Goal: Transaction & Acquisition: Purchase product/service

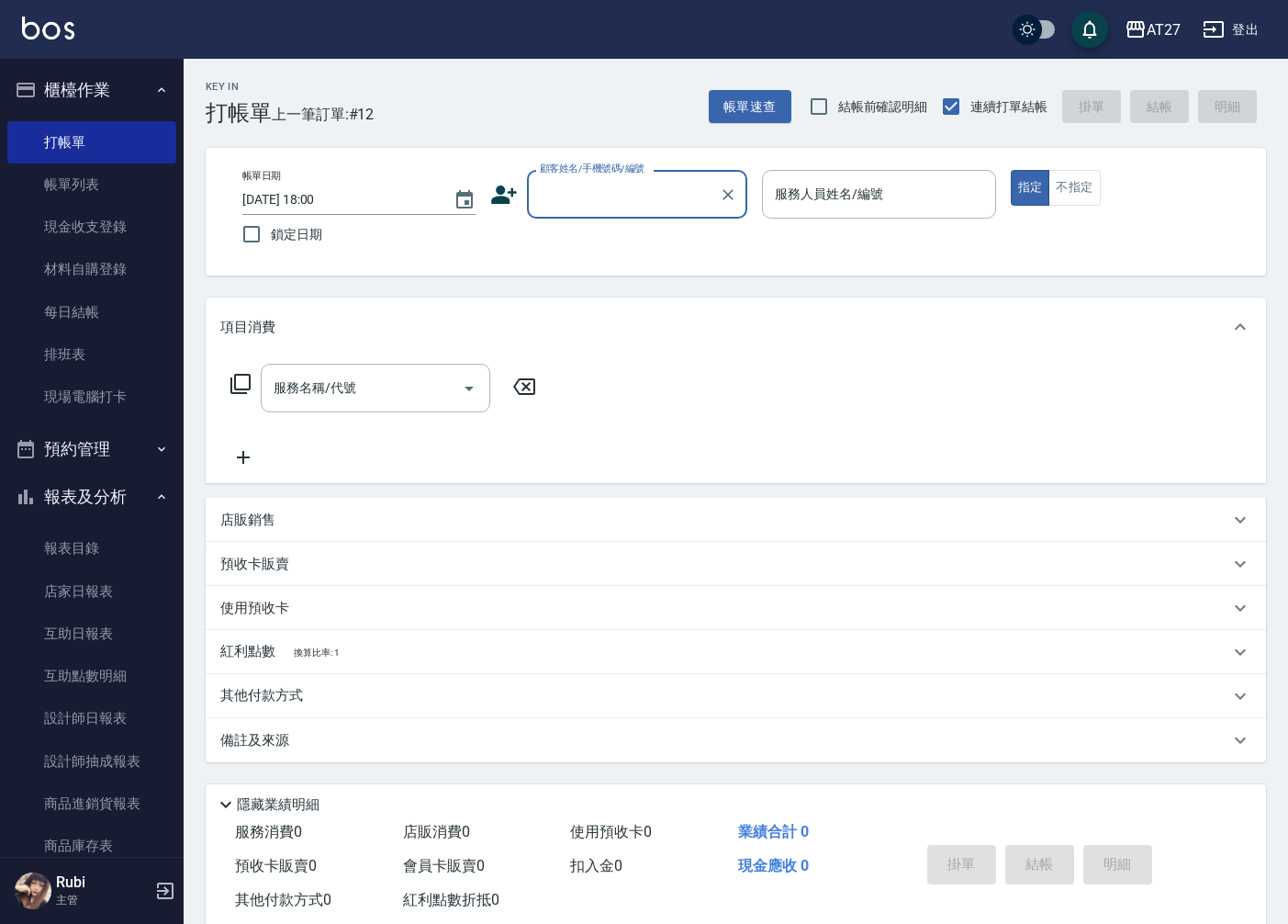
scroll to position [42, 0]
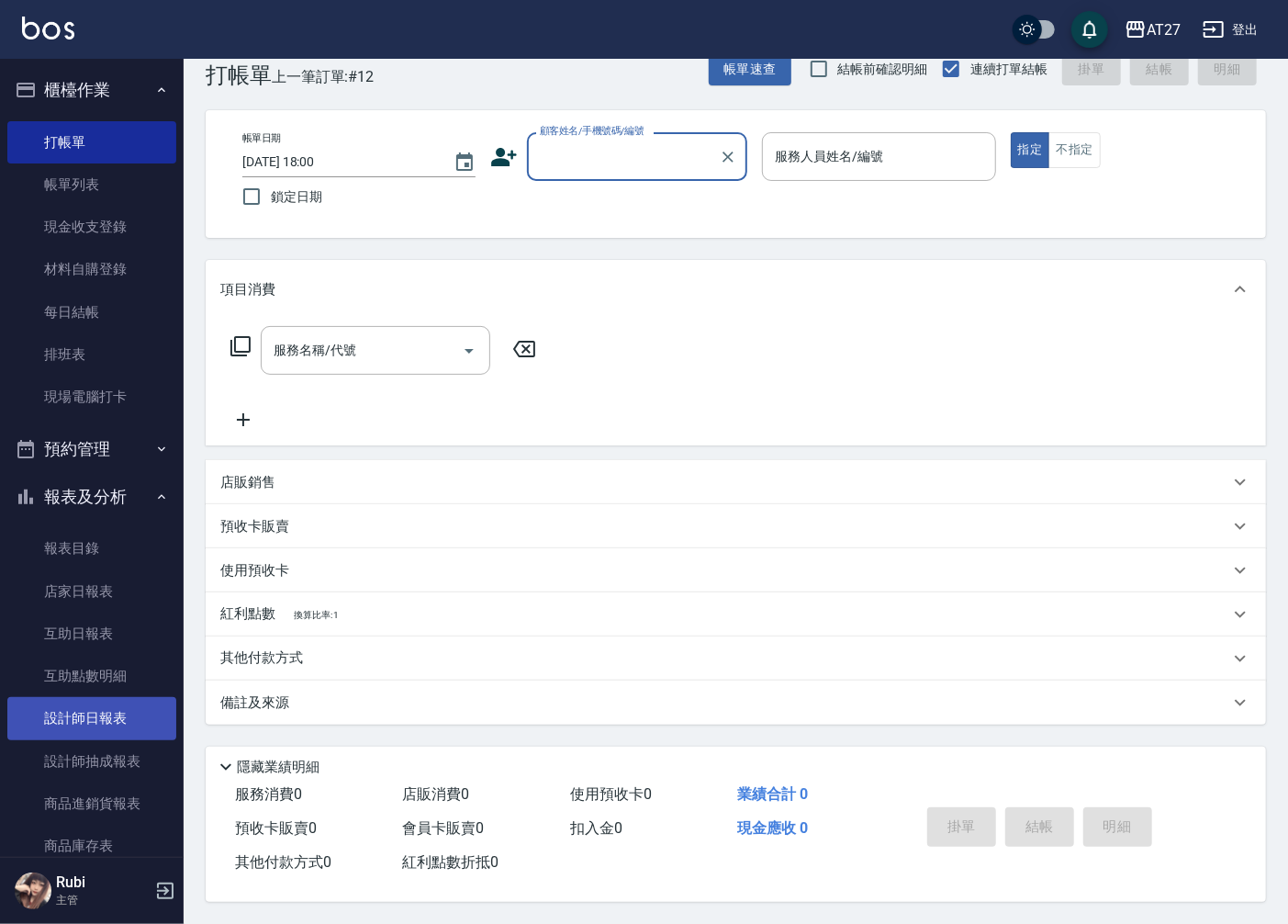
click at [147, 721] on link "設計師日報表" at bounding box center [91, 718] width 169 height 42
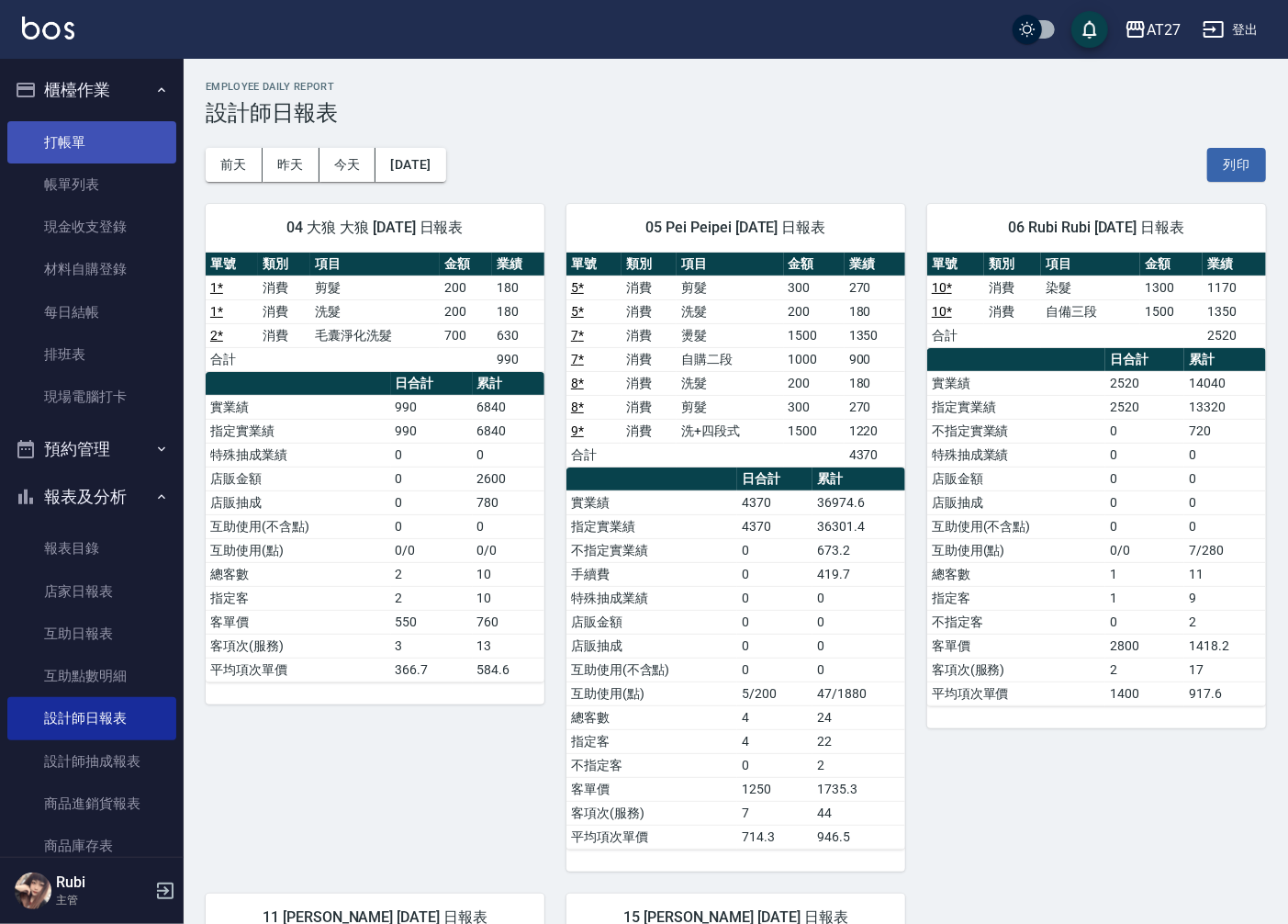
click at [109, 133] on link "打帳單" at bounding box center [91, 142] width 169 height 42
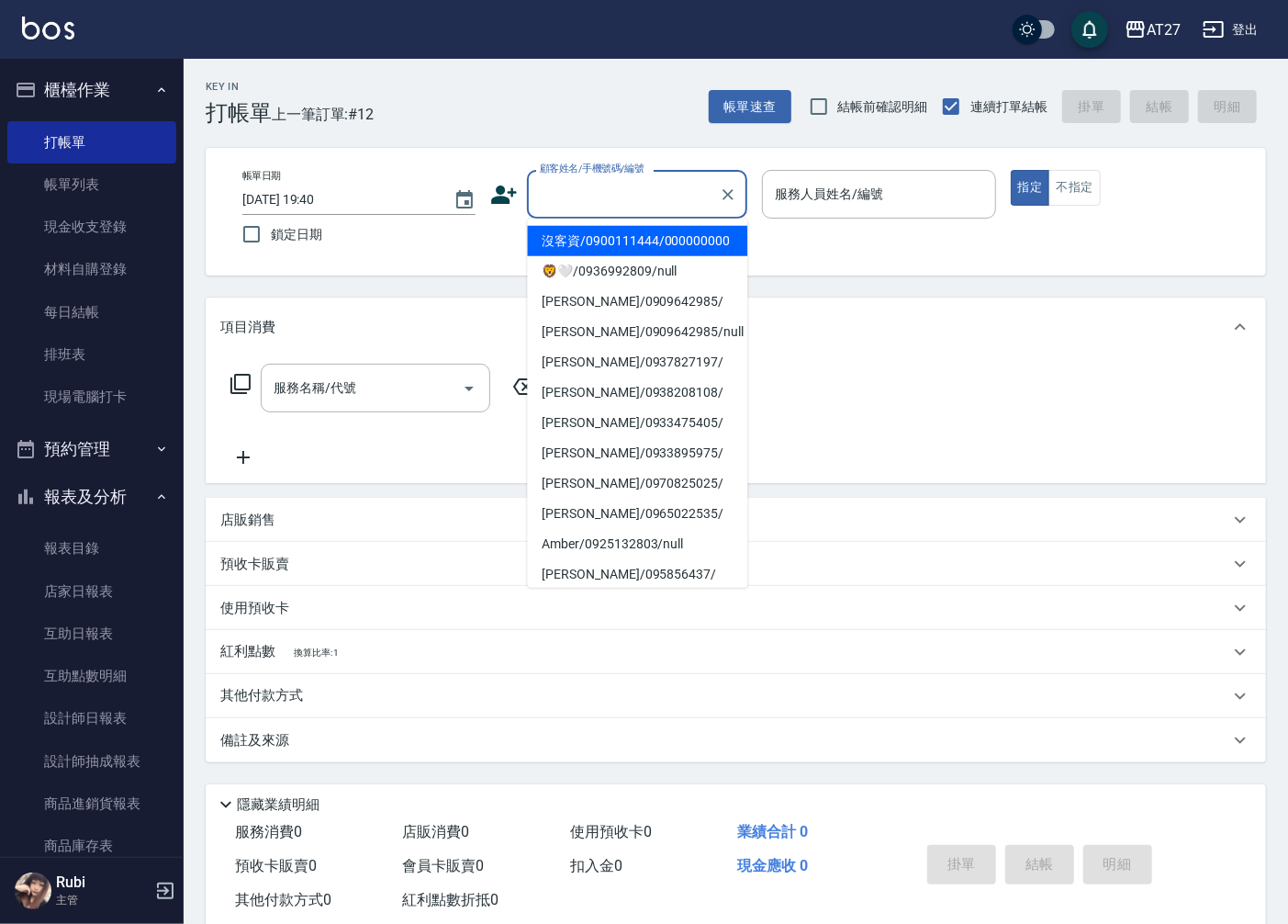
click at [598, 186] on input "顧客姓名/手機號碼/編號" at bounding box center [623, 194] width 176 height 32
click at [633, 242] on li "沒客資/0900111444/000000000" at bounding box center [637, 241] width 220 height 30
type input "沒客資/0900111444/000000000"
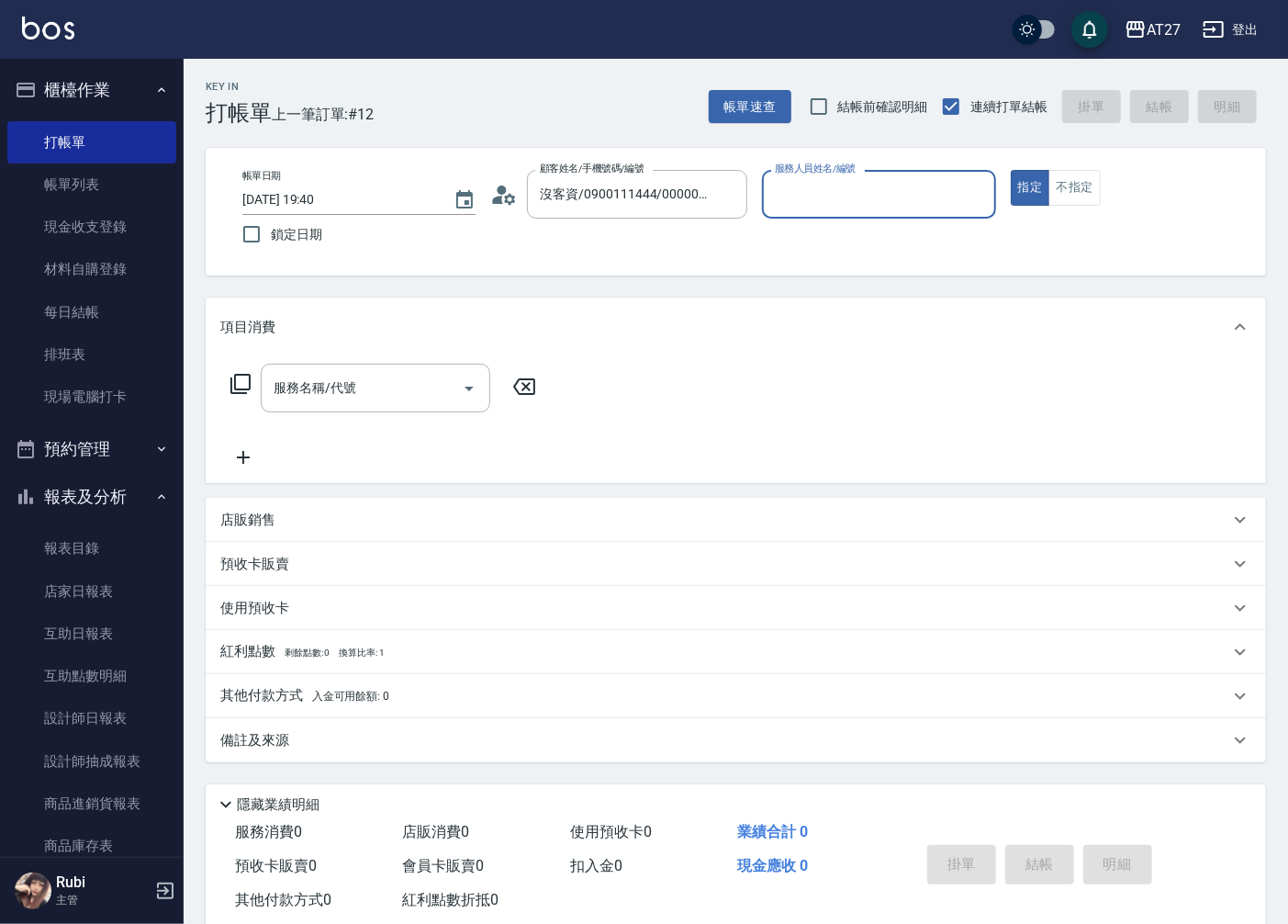
click at [845, 195] on input "服務人員姓名/編號" at bounding box center [879, 194] width 217 height 32
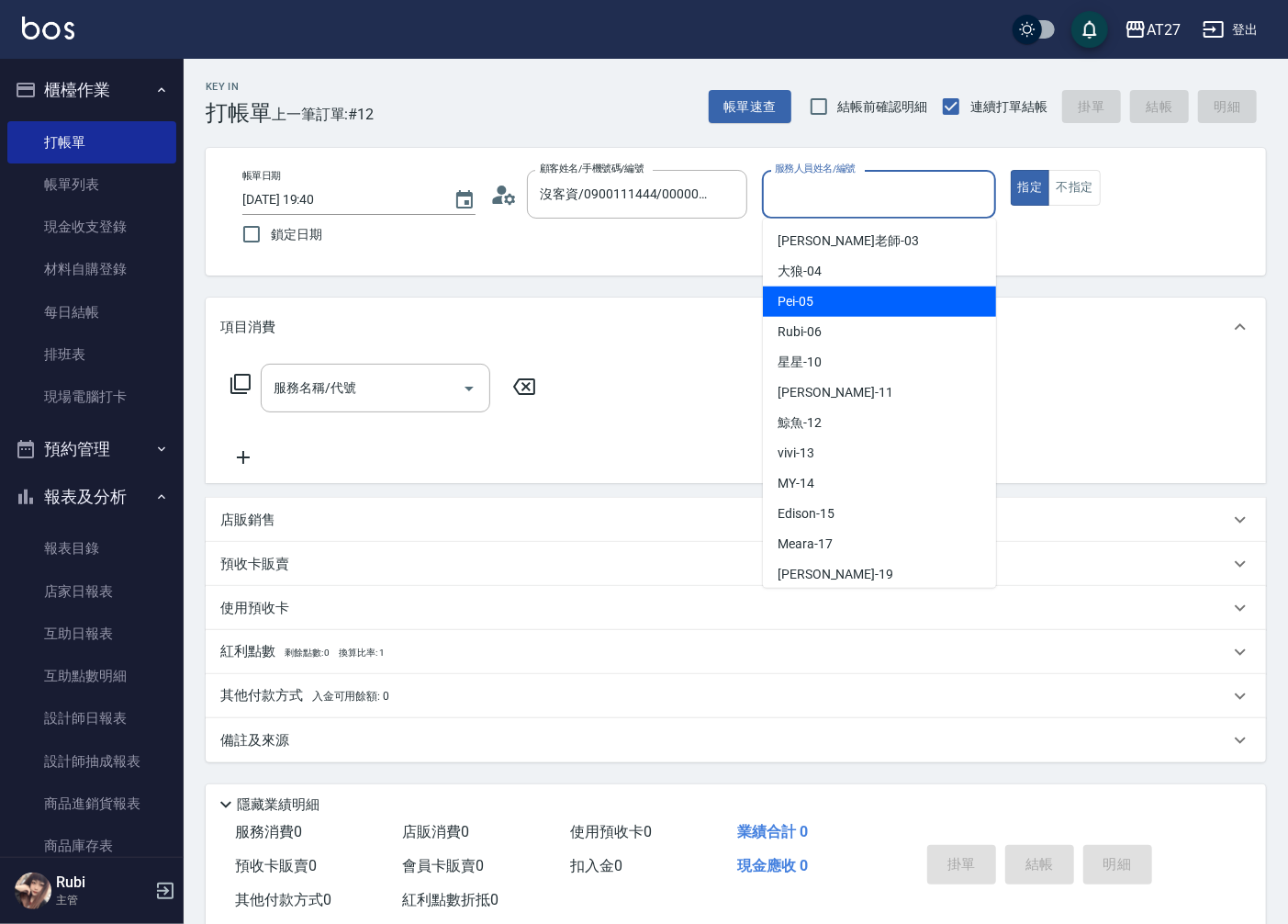
click at [841, 300] on div "Pei -05" at bounding box center [880, 302] width 233 height 30
type input "Pei-05"
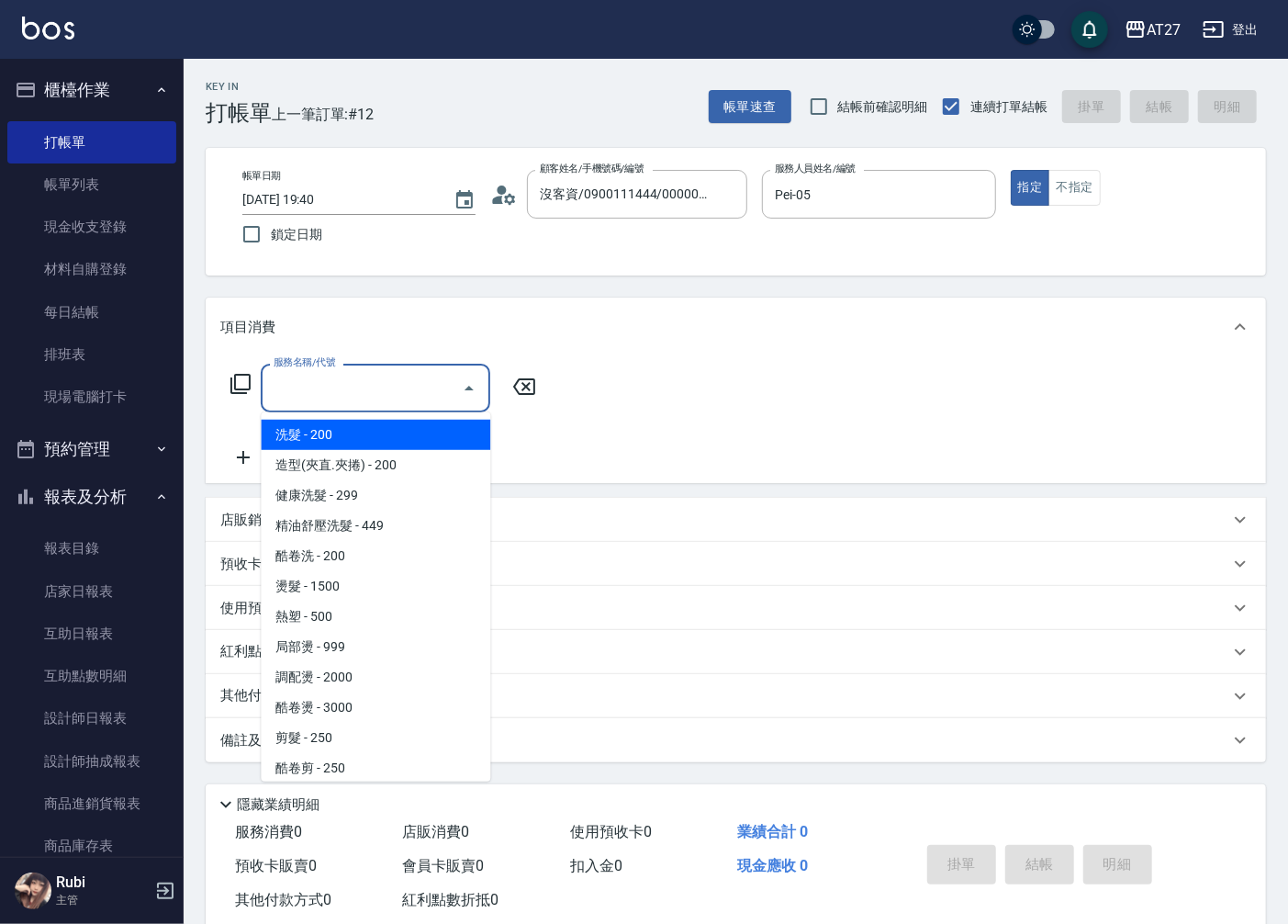
click at [386, 395] on input "服務名稱/代號" at bounding box center [361, 387] width 185 height 32
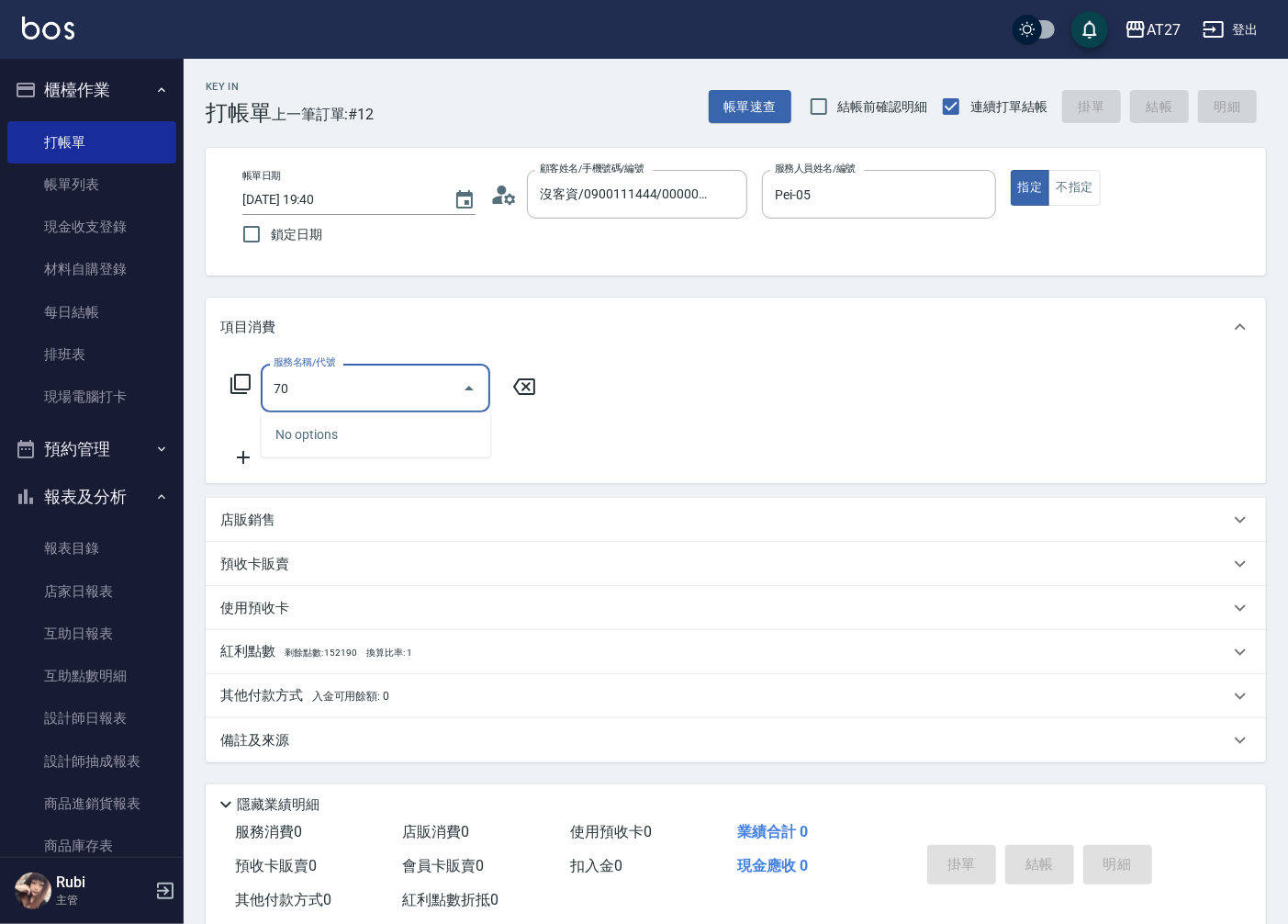
type input "704"
click at [404, 425] on span "新羽毛鉑金接髮調整 - 5000" at bounding box center [375, 434] width 230 height 30
type input "500"
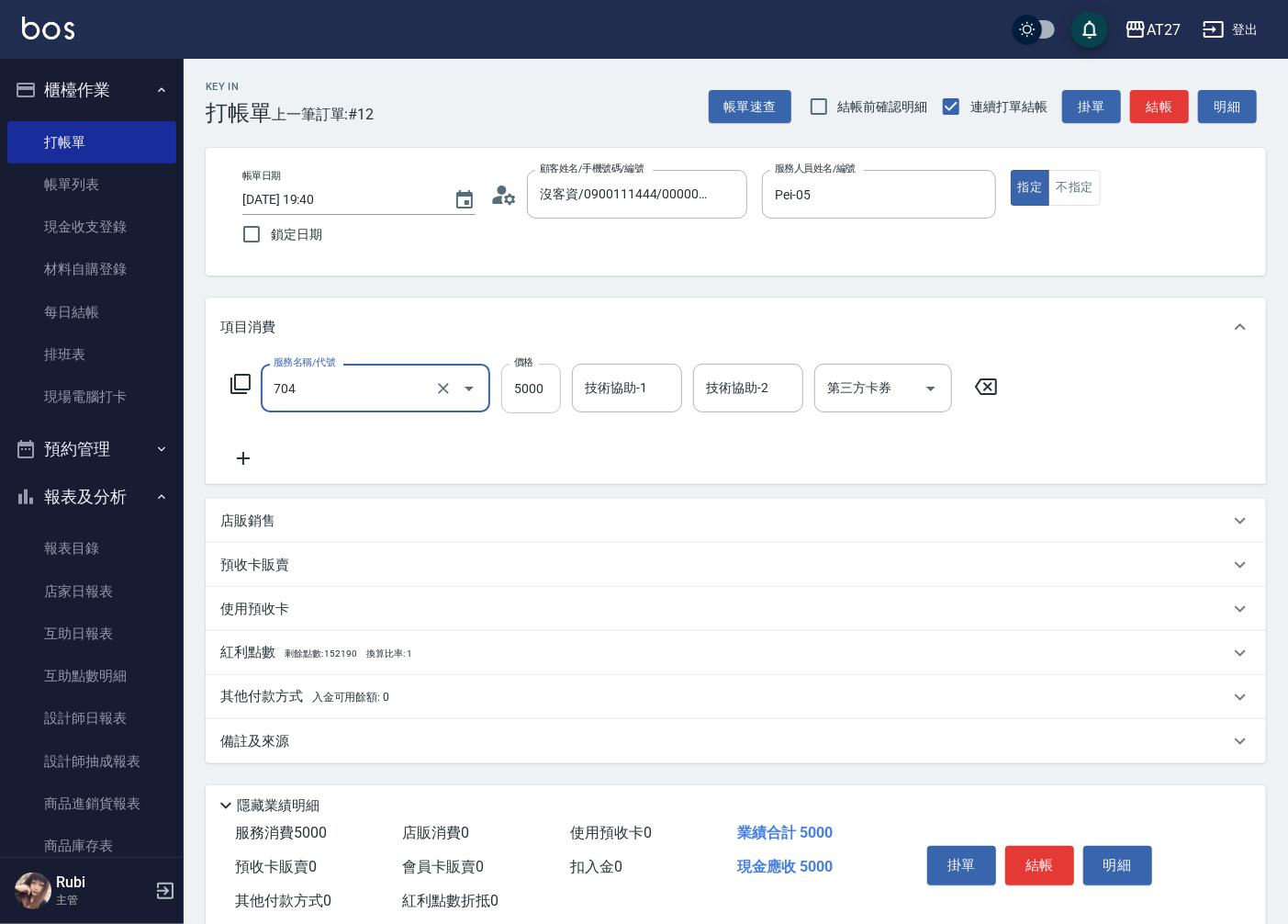
type input "新羽毛鉑金接髮調整(704)"
click at [547, 387] on input "5000" at bounding box center [531, 388] width 60 height 50
type input "0"
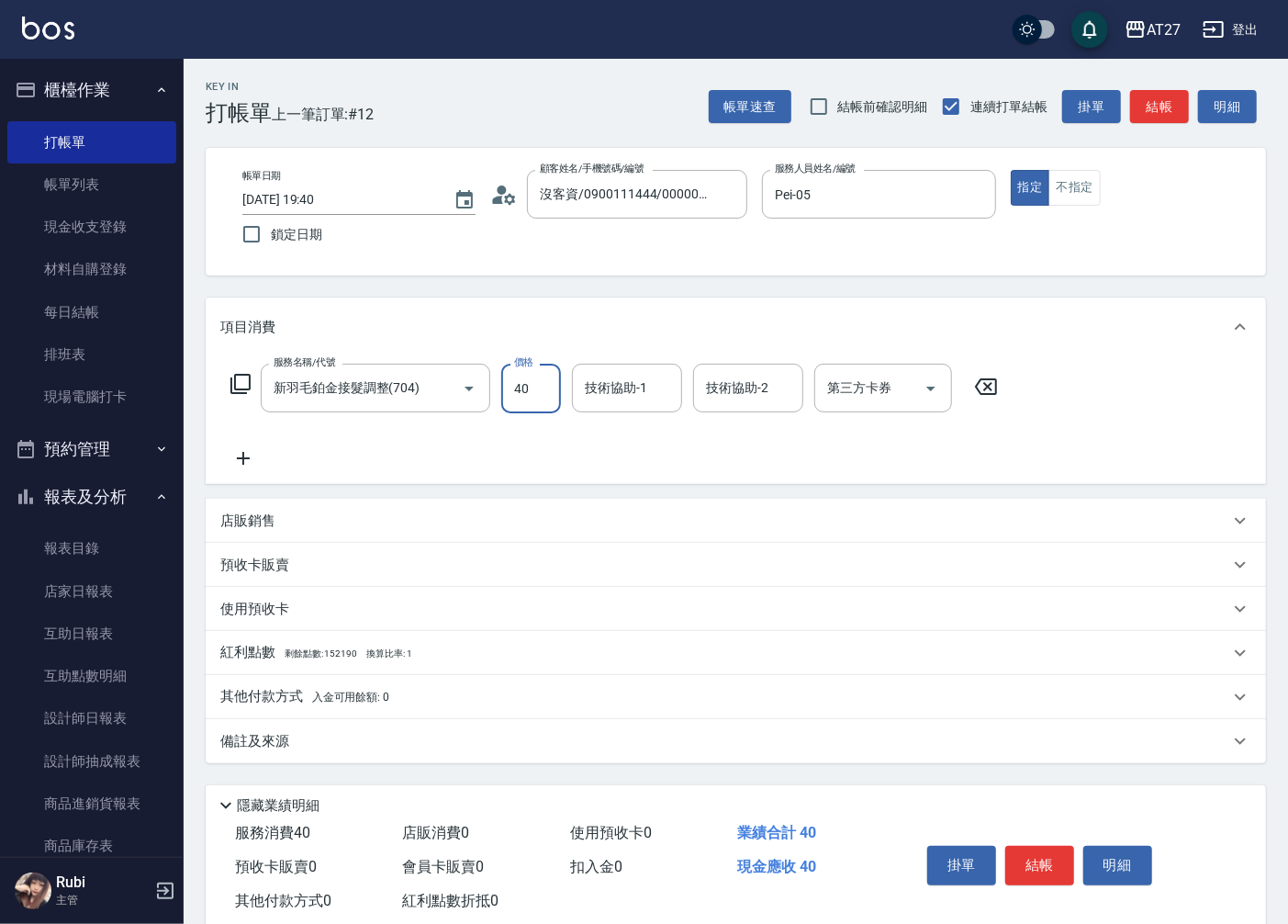
type input "400"
type input "4000"
click at [251, 455] on icon at bounding box center [243, 458] width 46 height 22
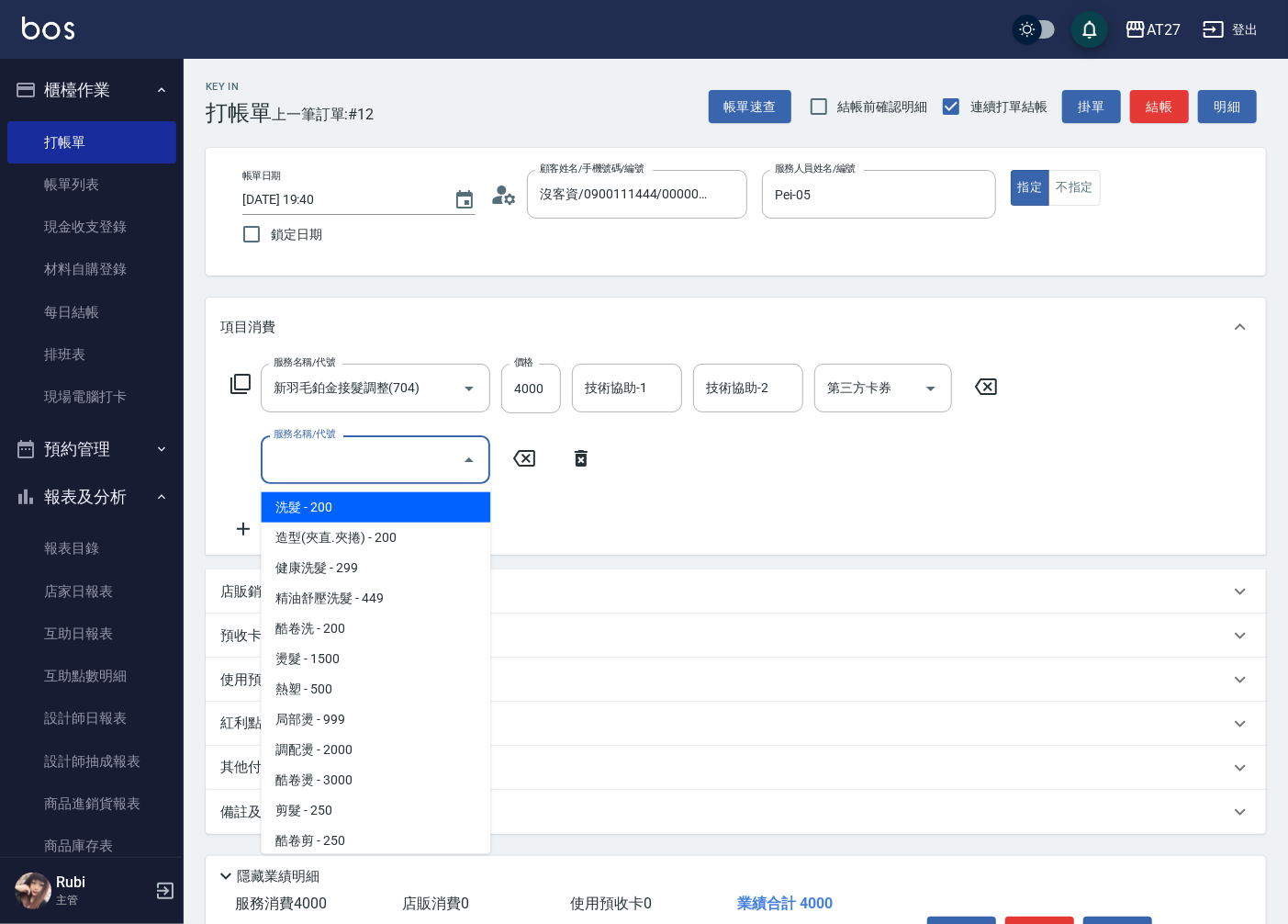
click at [315, 455] on input "服務名稱/代號" at bounding box center [361, 459] width 185 height 32
click at [401, 468] on input "服務名稱/代號" at bounding box center [361, 459] width 185 height 32
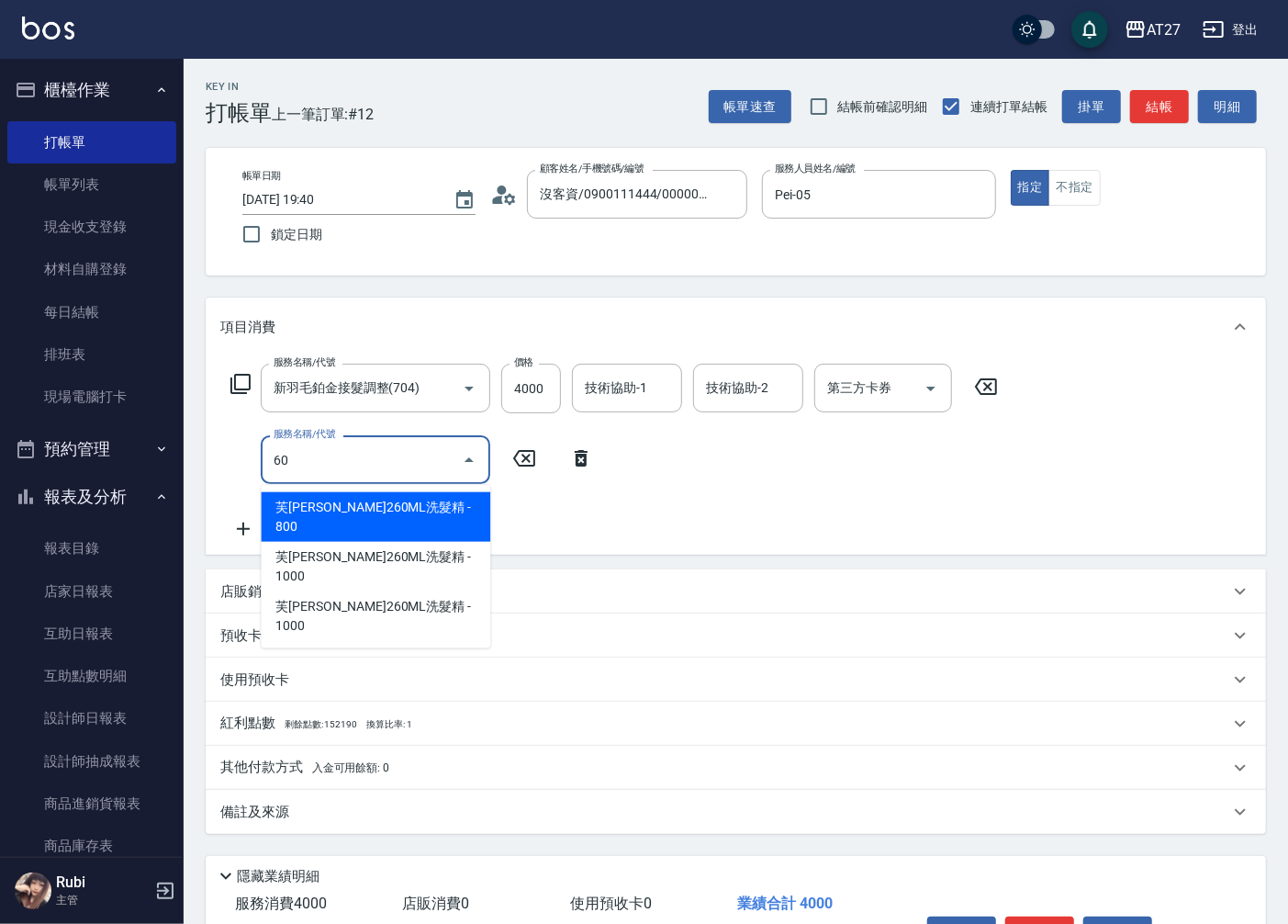
type input "608"
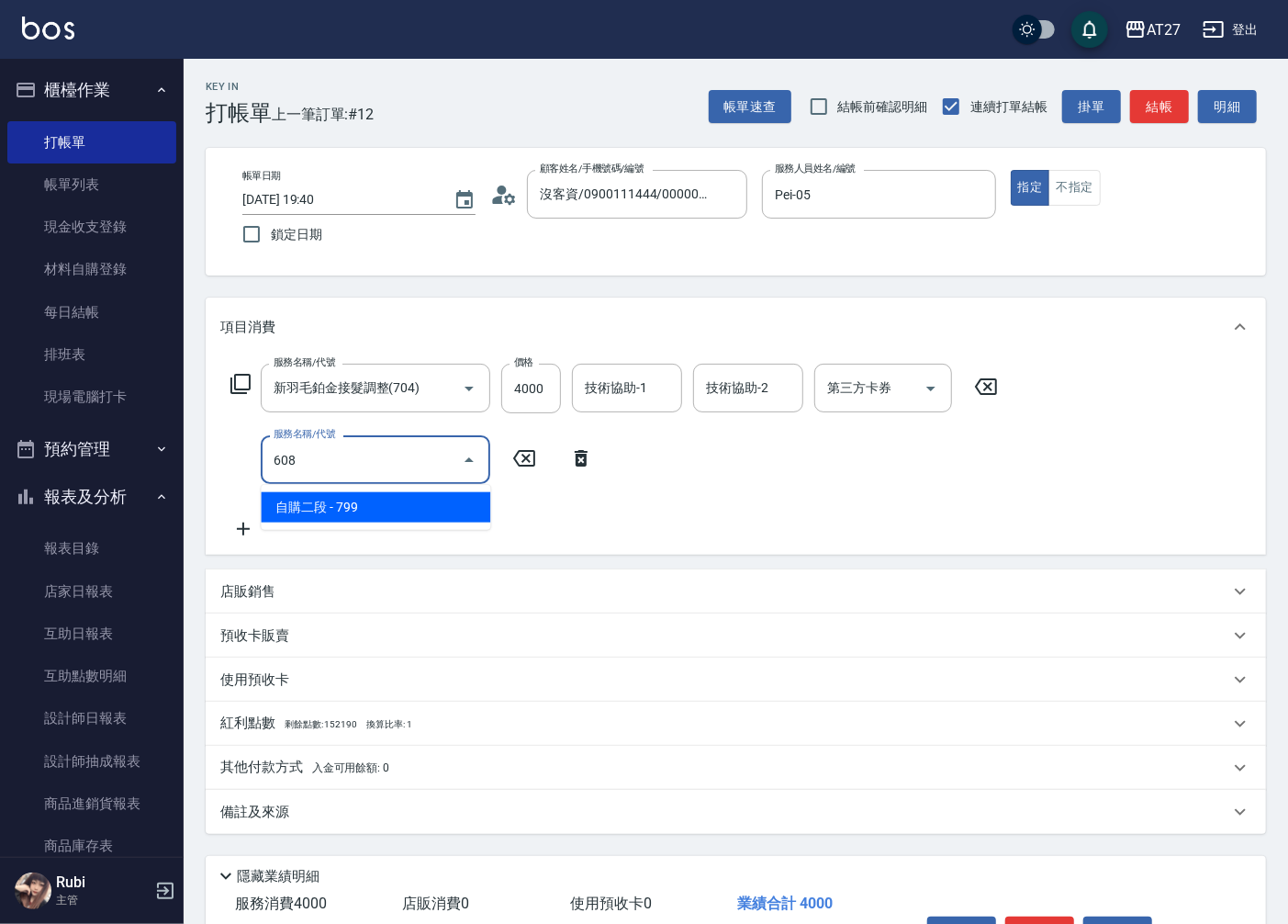
type input "470"
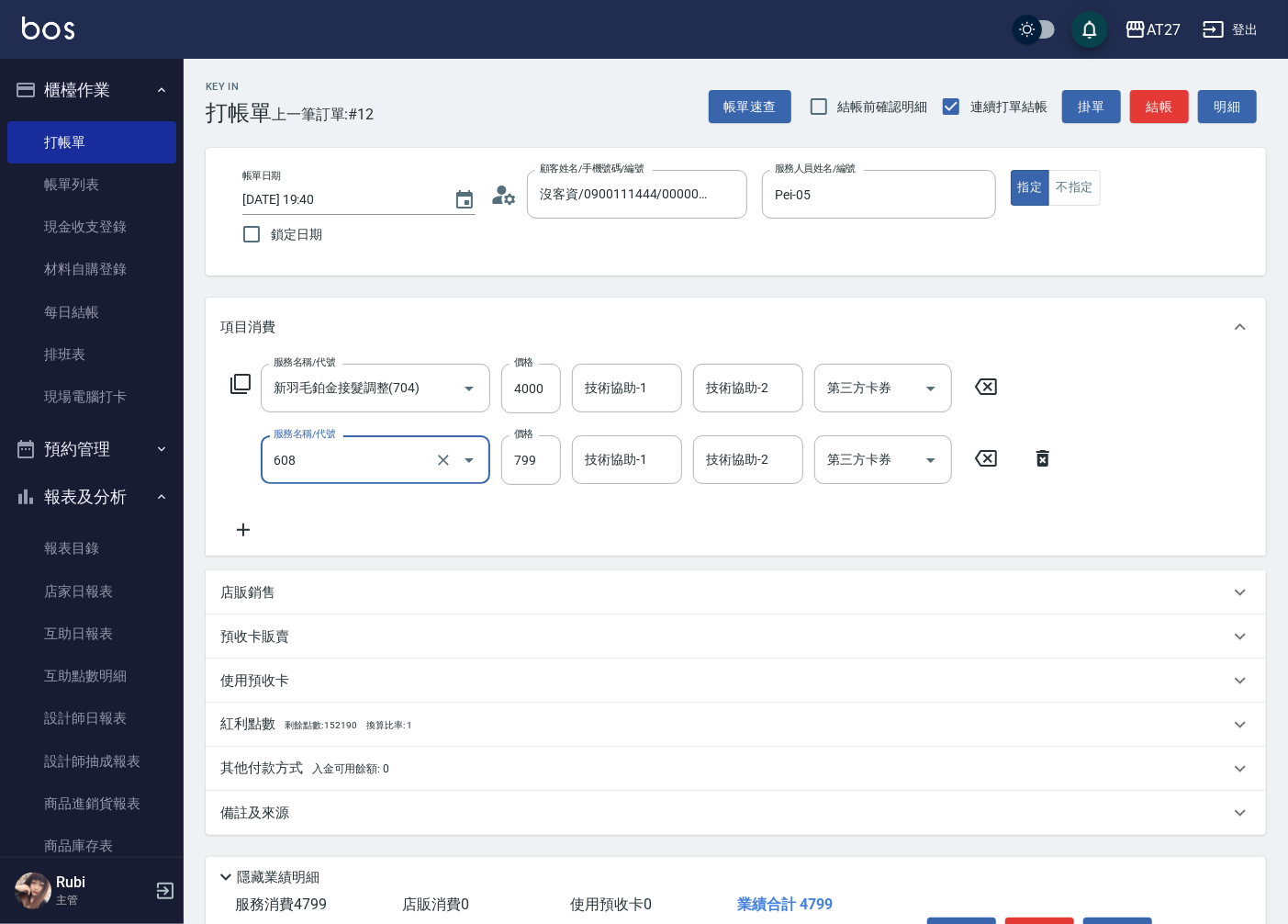
type input "自購二段(608)"
type input "1"
type input "400"
type input "100"
type input "500"
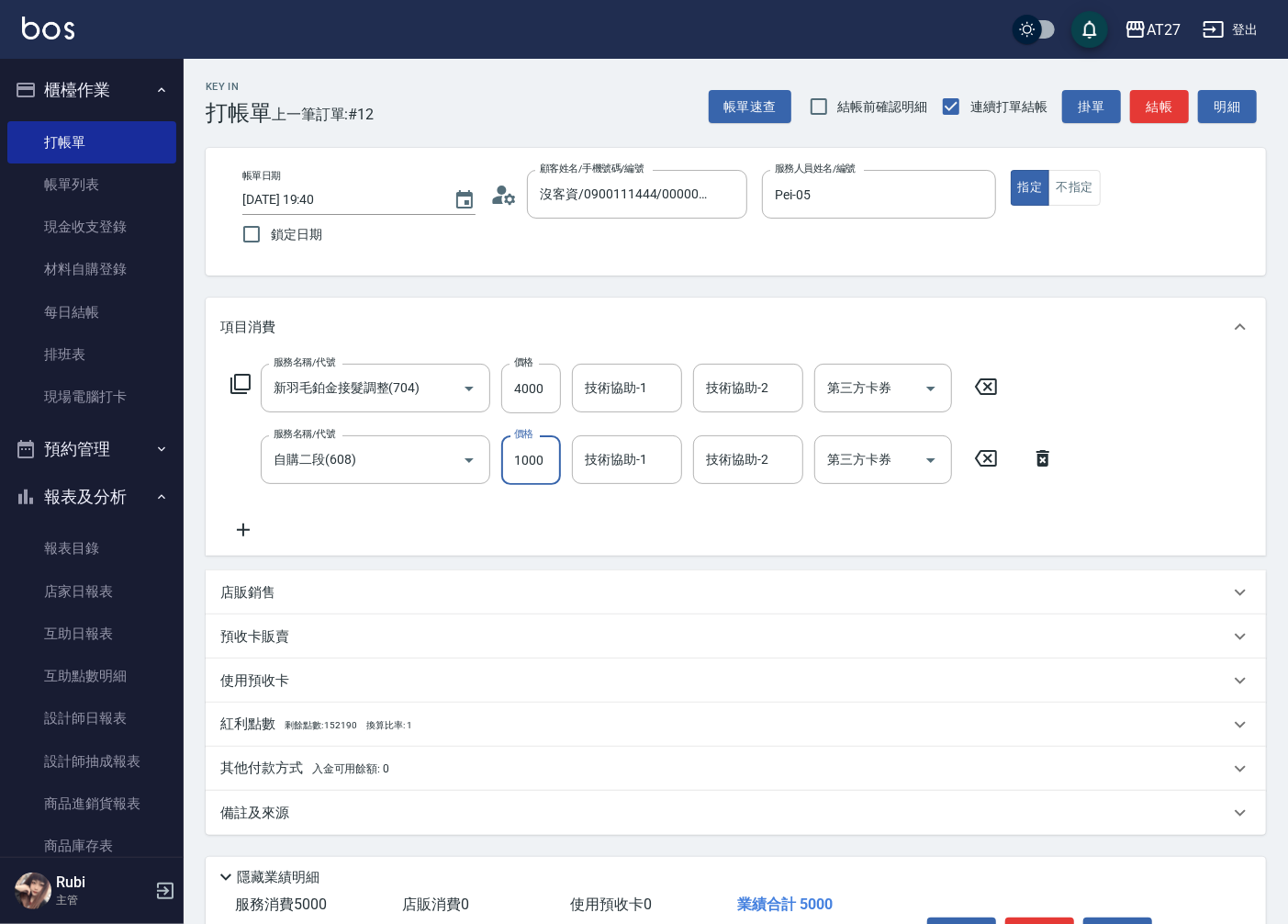
type input "1000"
type input "星星-10"
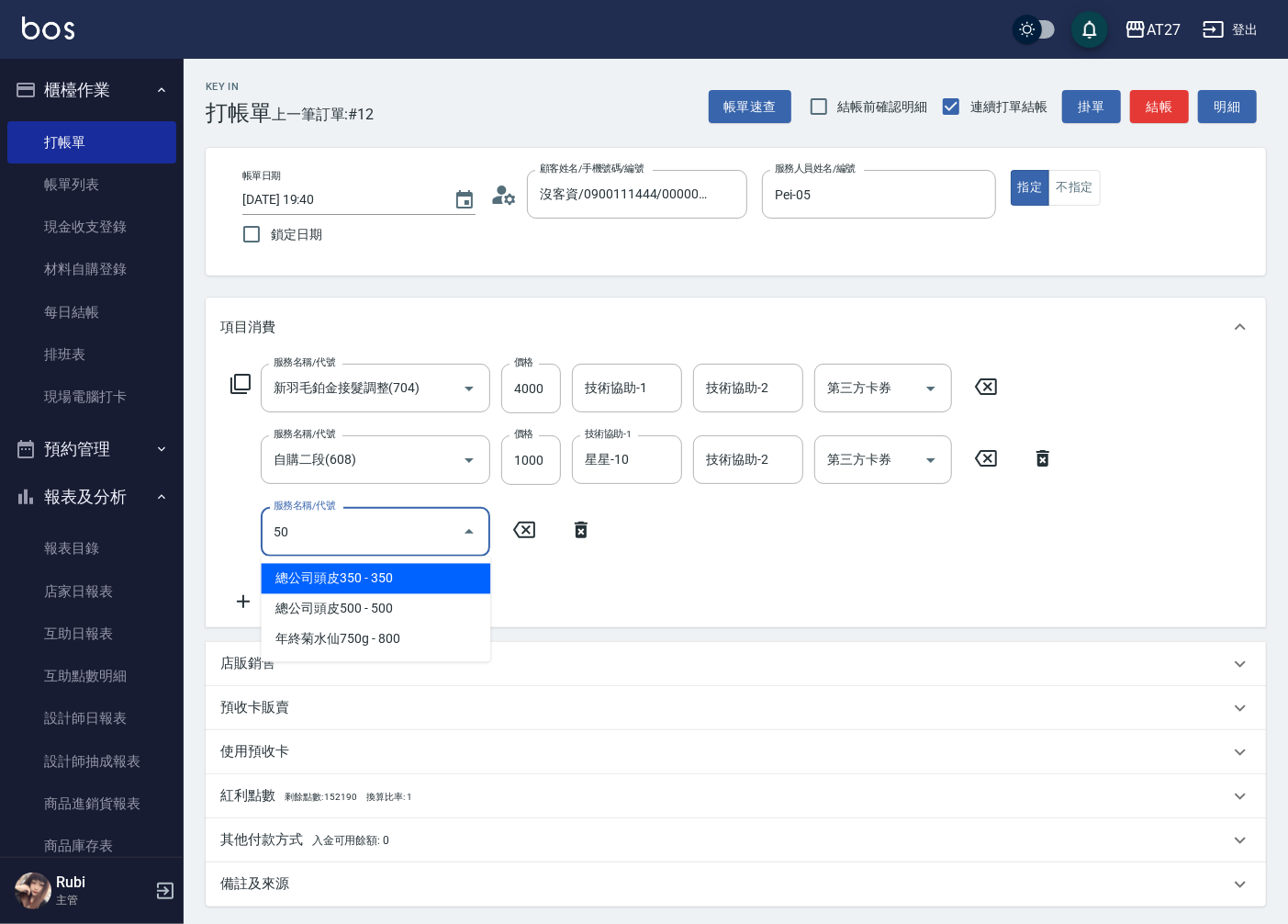
type input "501"
type input "600"
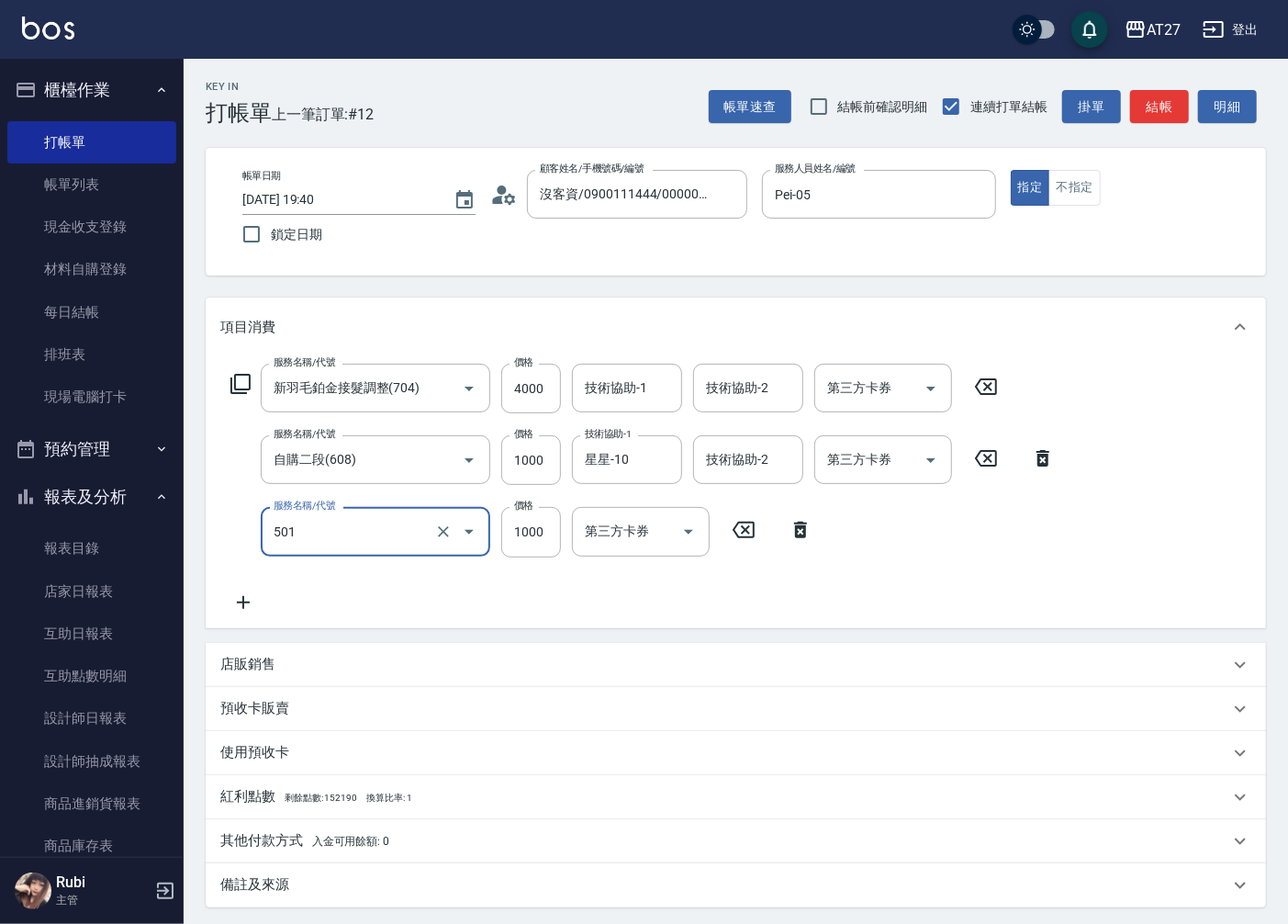
type input "染髮(501)"
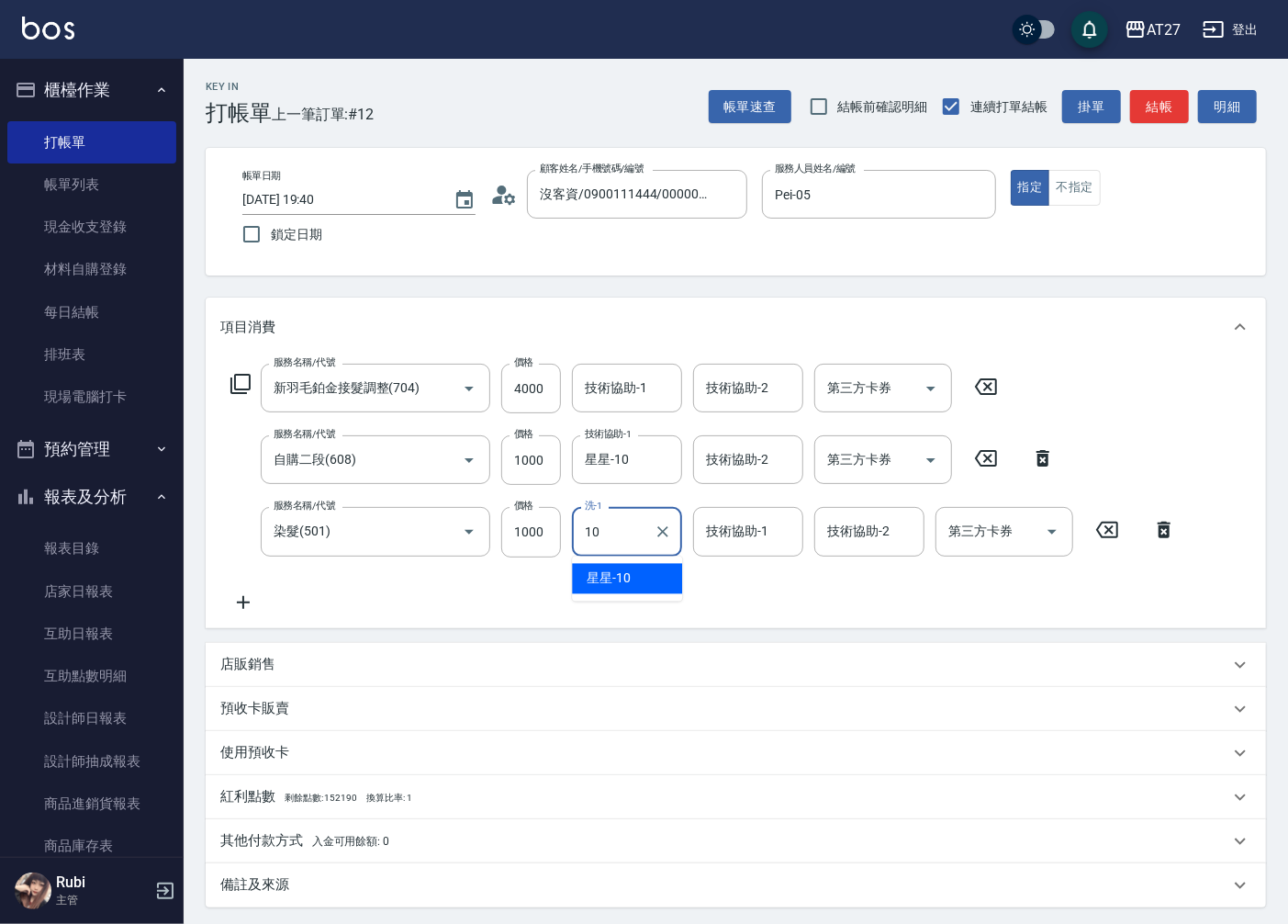
type input "星星-10"
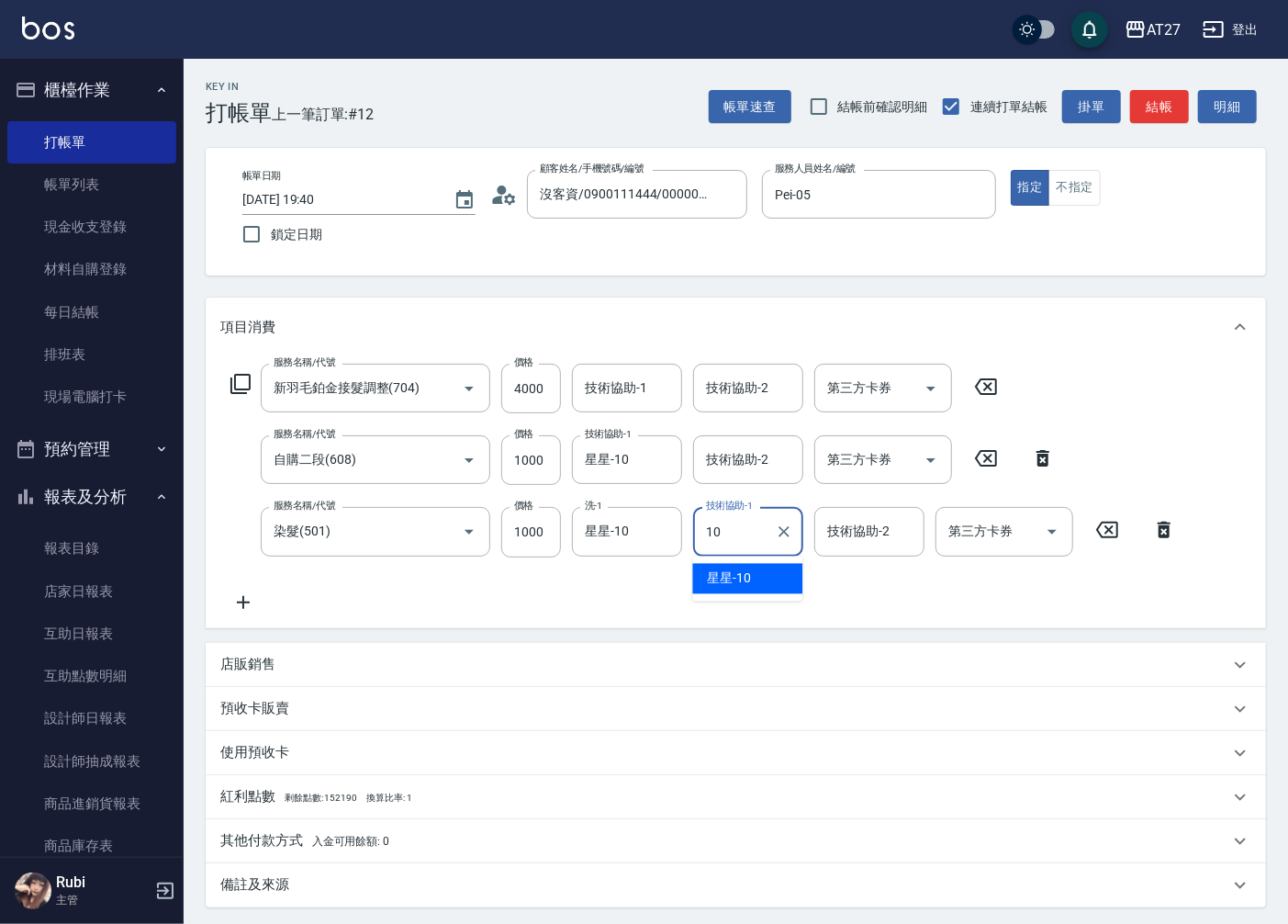
type input "星星-10"
click at [380, 406] on div "新羽毛鉑金接髮調整(704) 服務名稱/代號" at bounding box center [375, 387] width 230 height 49
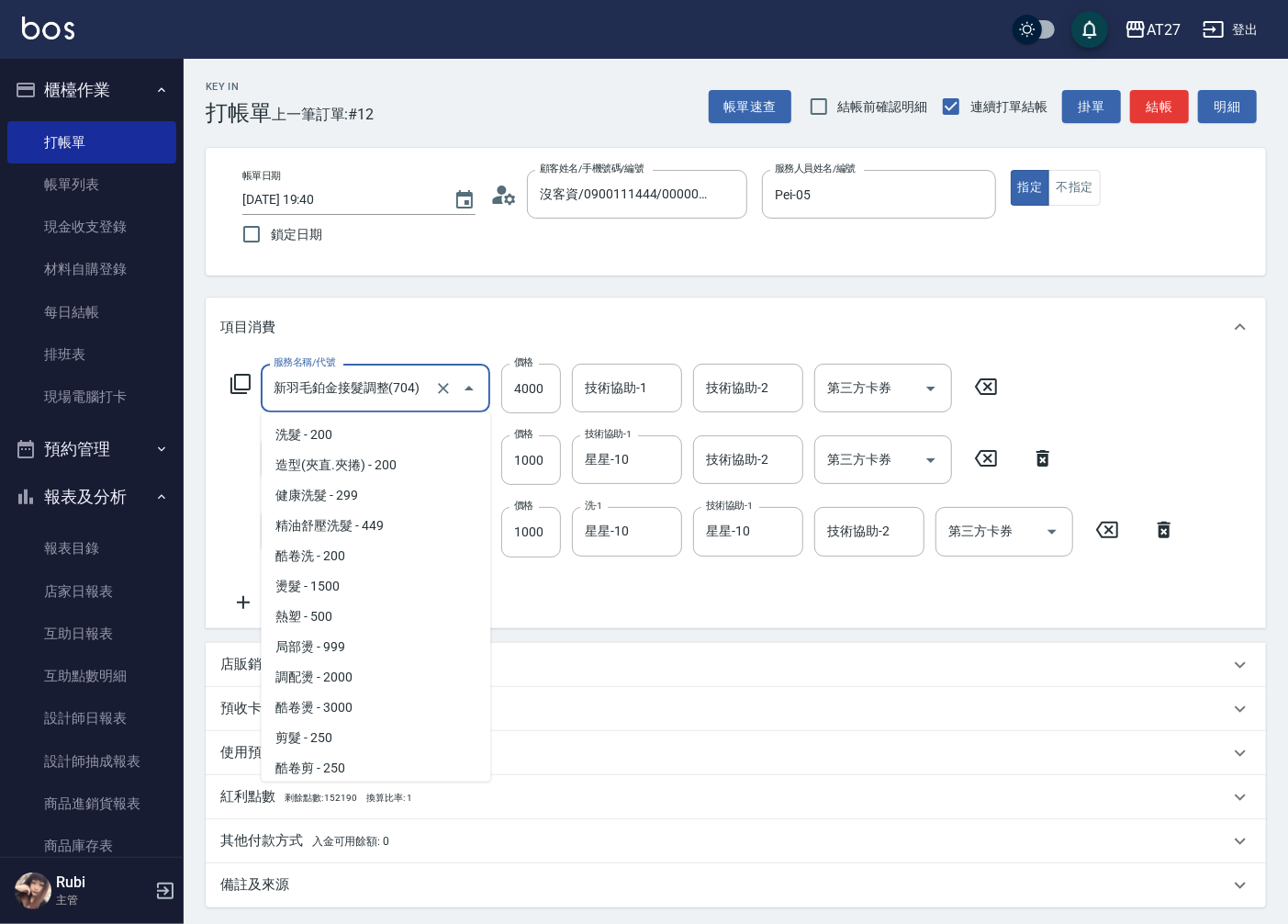
click at [386, 381] on input "新羽毛鉑金接髮調整(704)" at bounding box center [349, 387] width 161 height 32
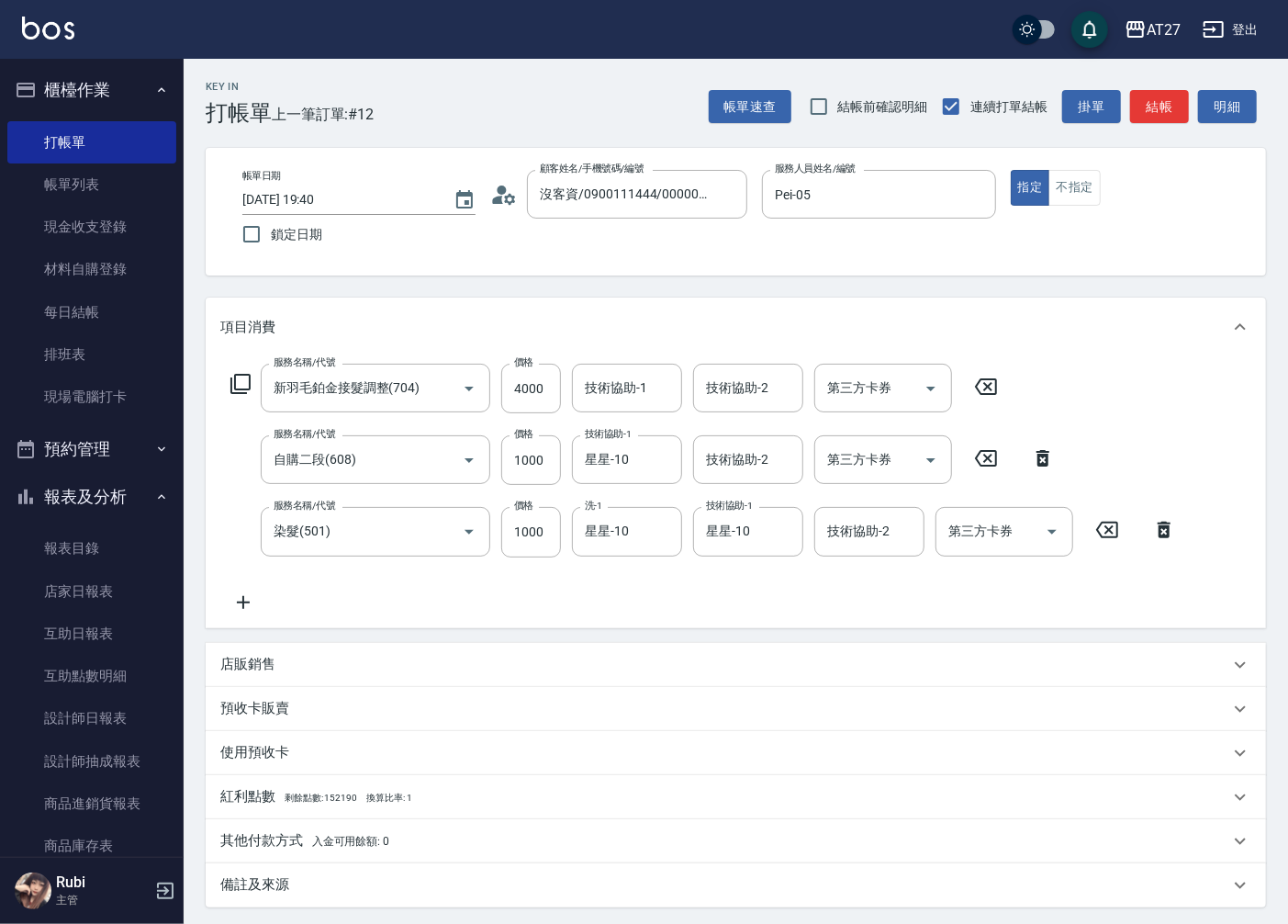
click at [526, 597] on div "服務名稱/代號 新羽毛鉑金接髮調整(704) 服務名稱/代號 價格 4000 價格 技術協助-1 技術協助-1 技術協助-2 技術協助-2 第三方卡券 第三方…" at bounding box center [703, 488] width 967 height 249
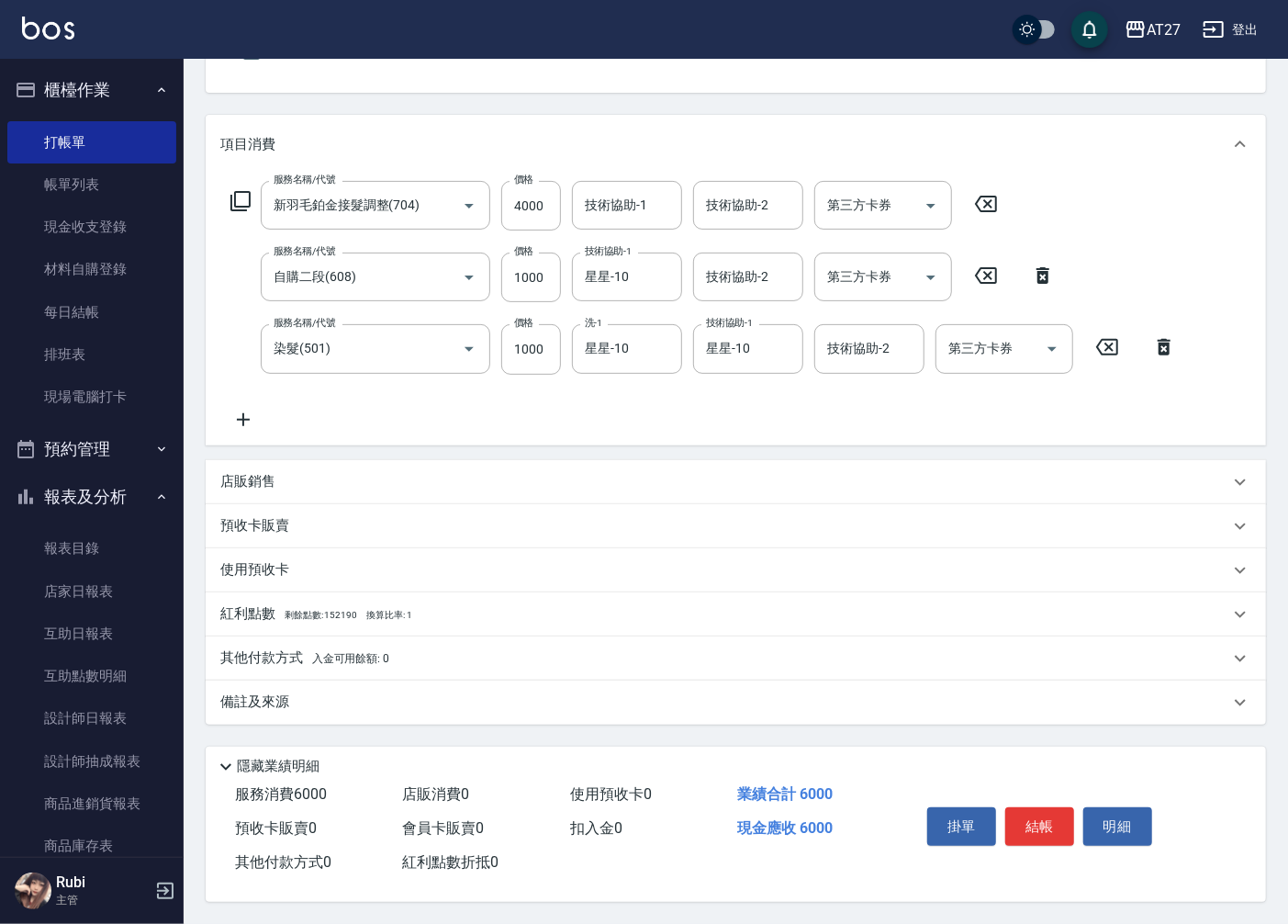
scroll to position [187, 0]
click at [243, 413] on icon at bounding box center [243, 420] width 13 height 13
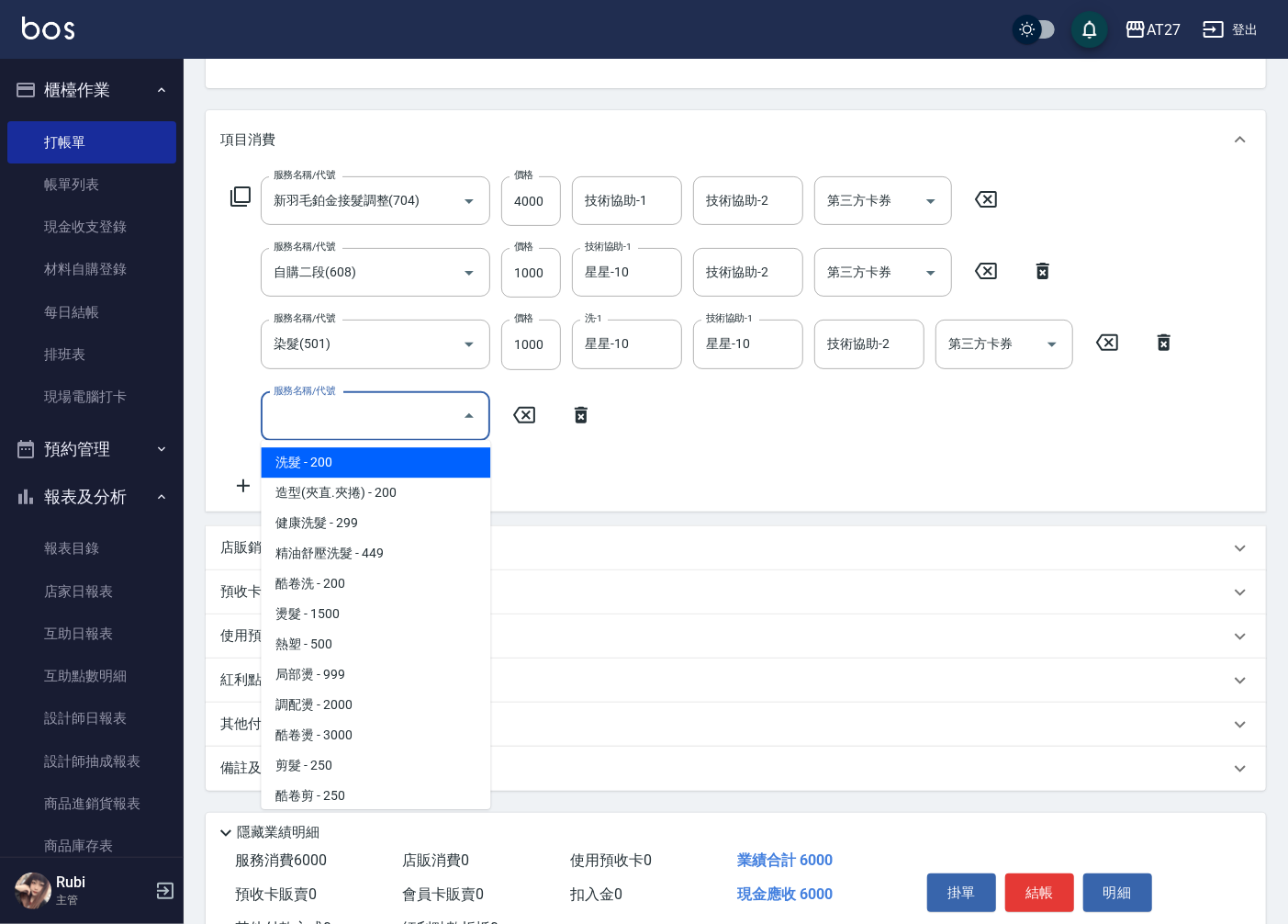
click at [297, 409] on input "服務名稱/代號" at bounding box center [361, 416] width 185 height 32
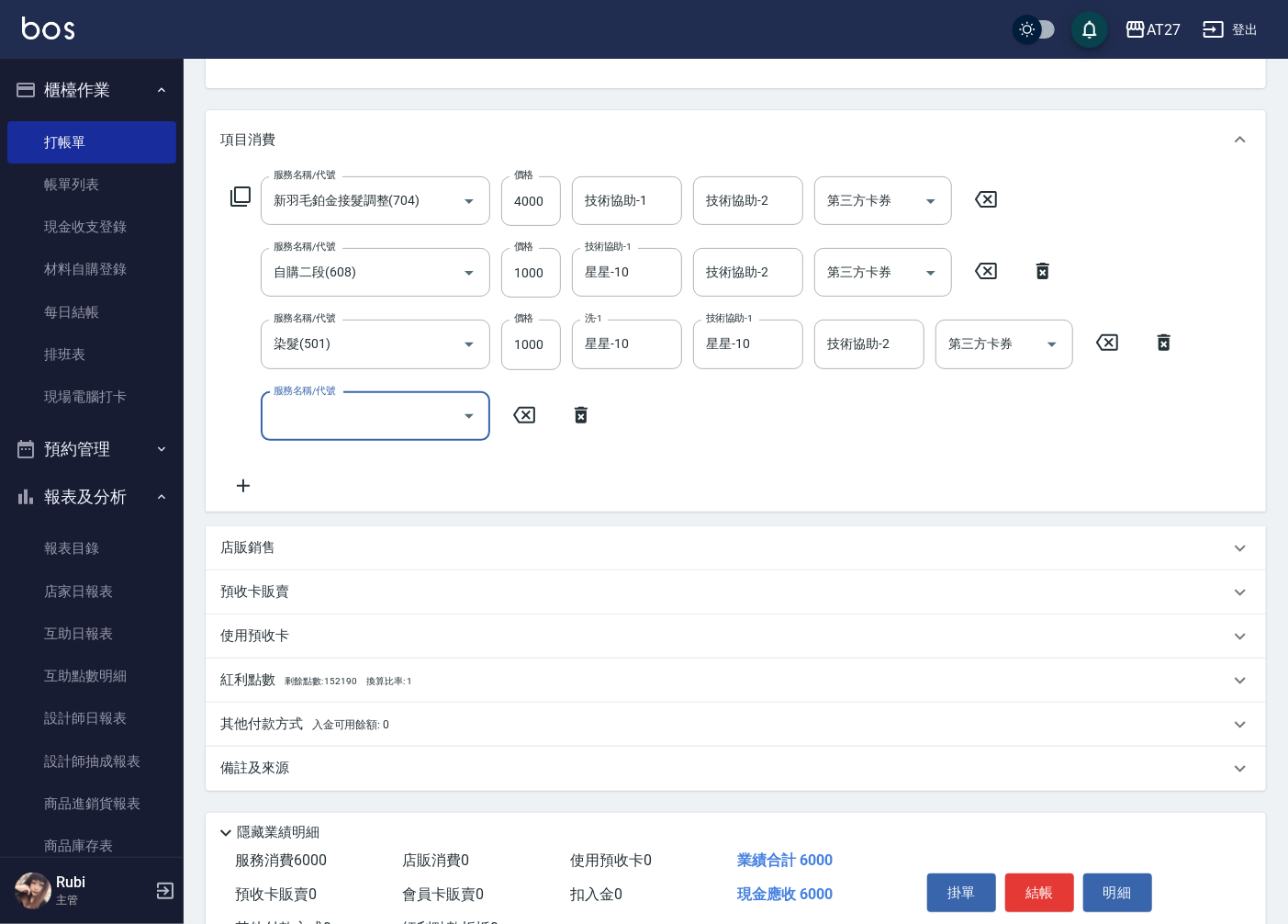
click at [446, 409] on input "服務名稱/代號" at bounding box center [361, 416] width 185 height 32
type input "301"
type input "750"
type input "燙髮(301)"
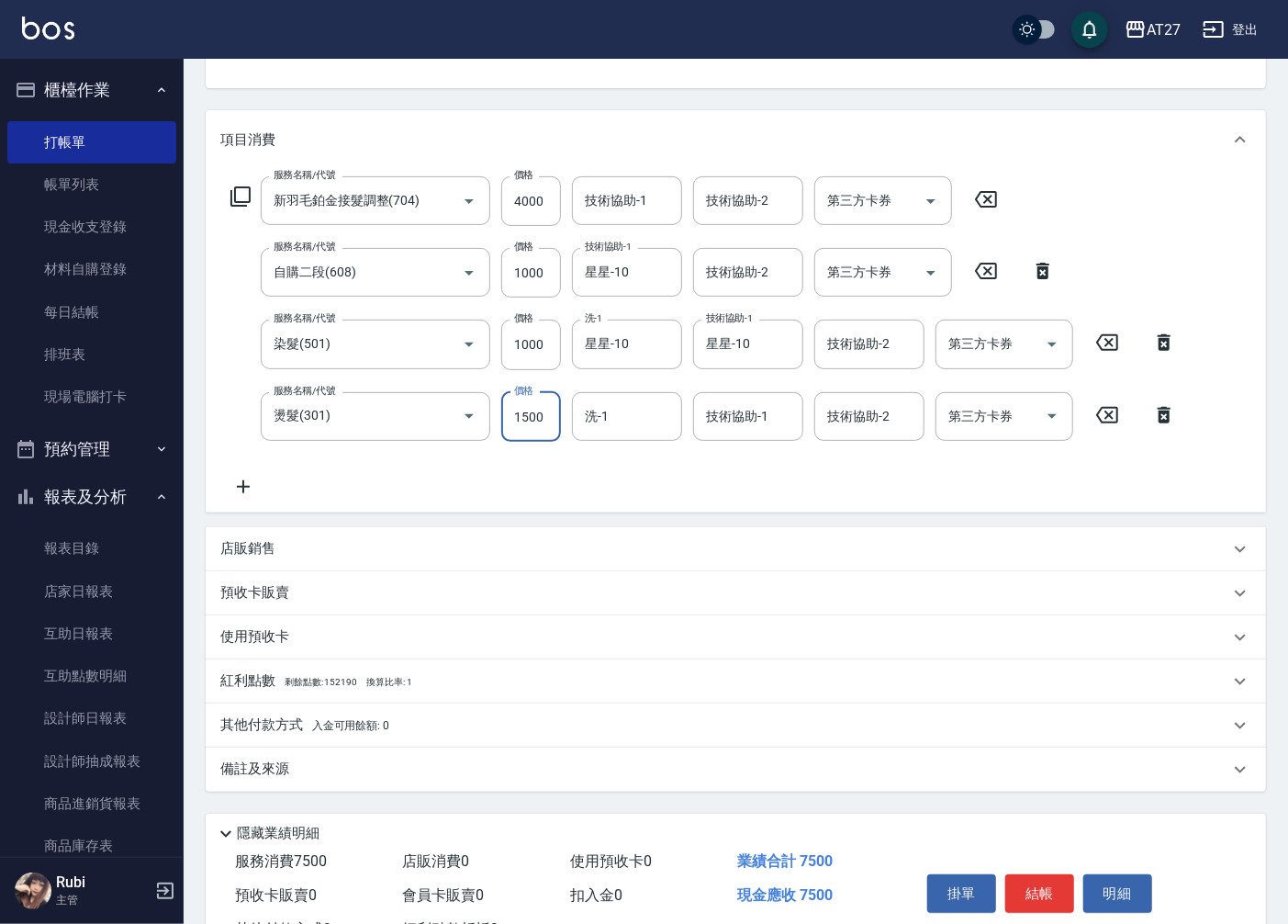
type input "3"
type input "600"
type input "35"
type input "630"
type input "350"
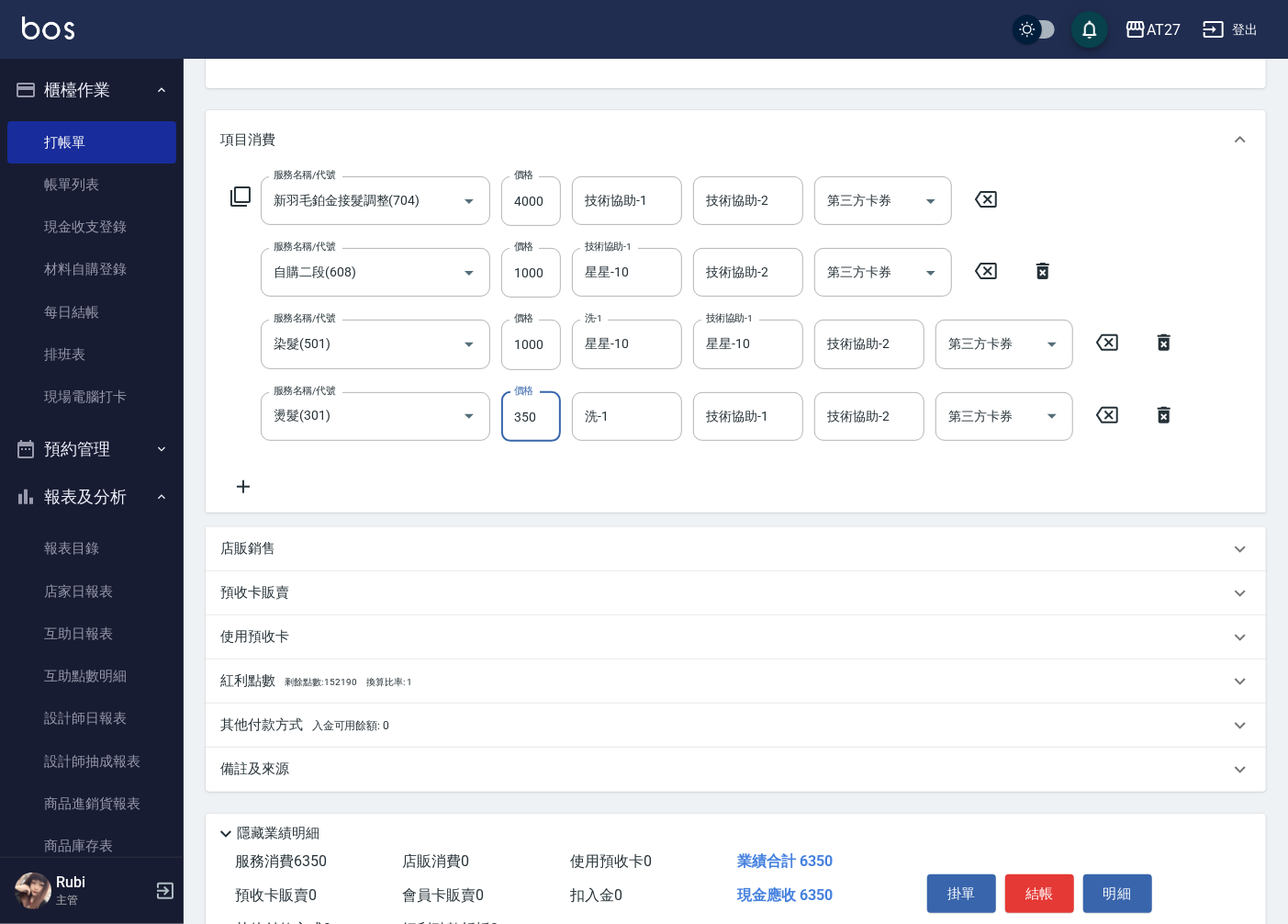
type input "950"
type input "3500"
click at [540, 349] on input "1000" at bounding box center [531, 345] width 60 height 50
type input "5"
type input "850"
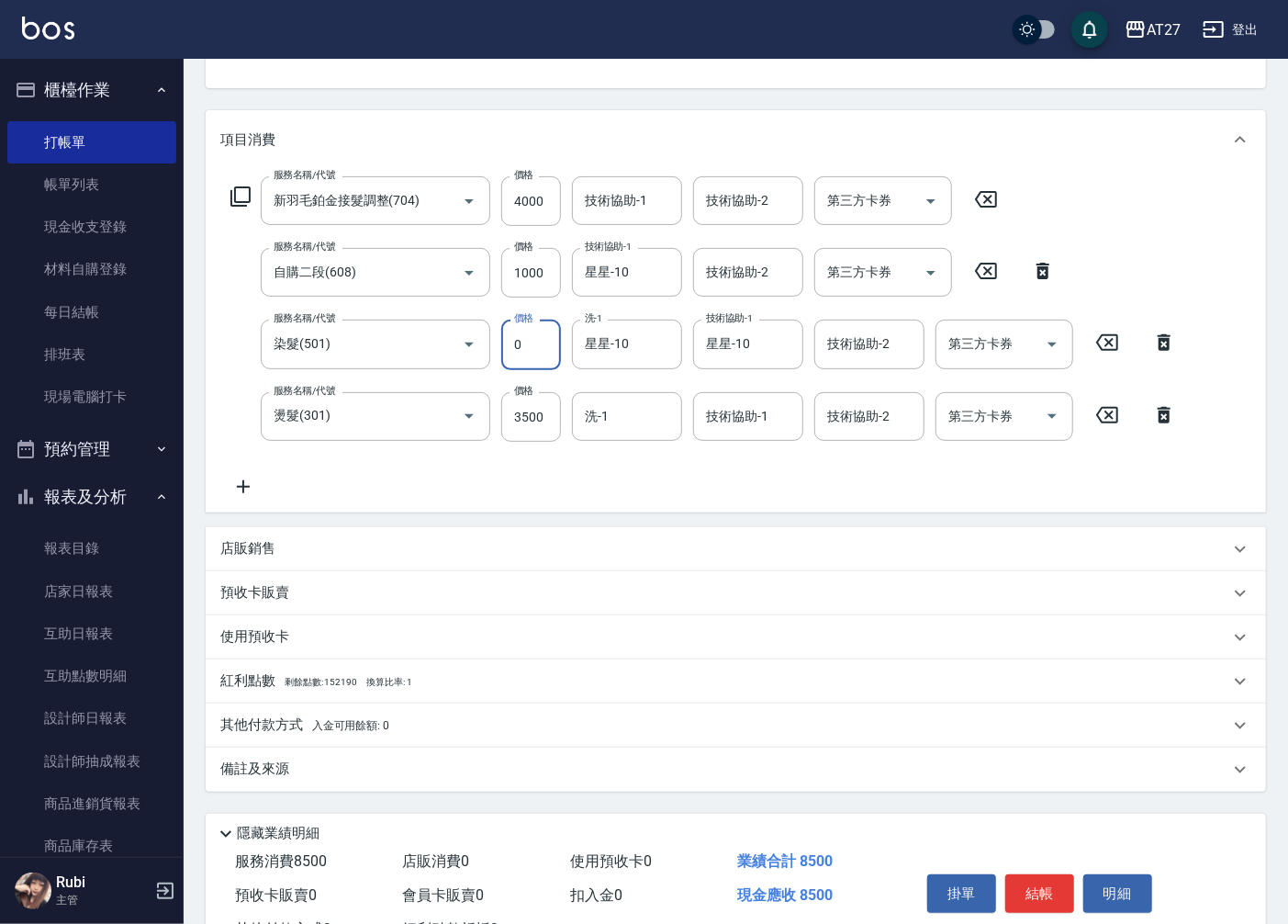
type input "22"
type input "870"
type input "2200"
type input "1070"
type input "220"
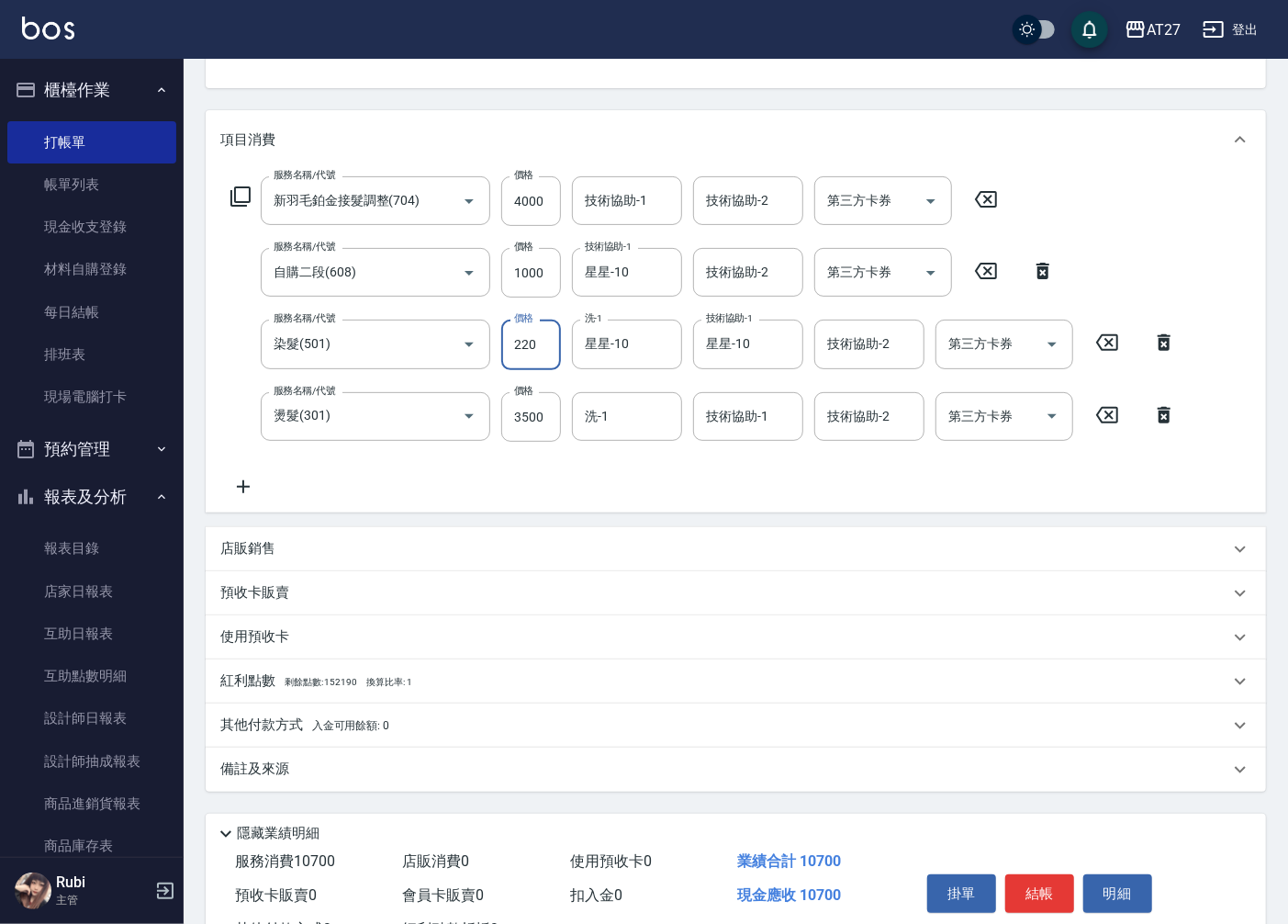
type input "870"
type input "22"
type input "850"
type input "22"
type input "870"
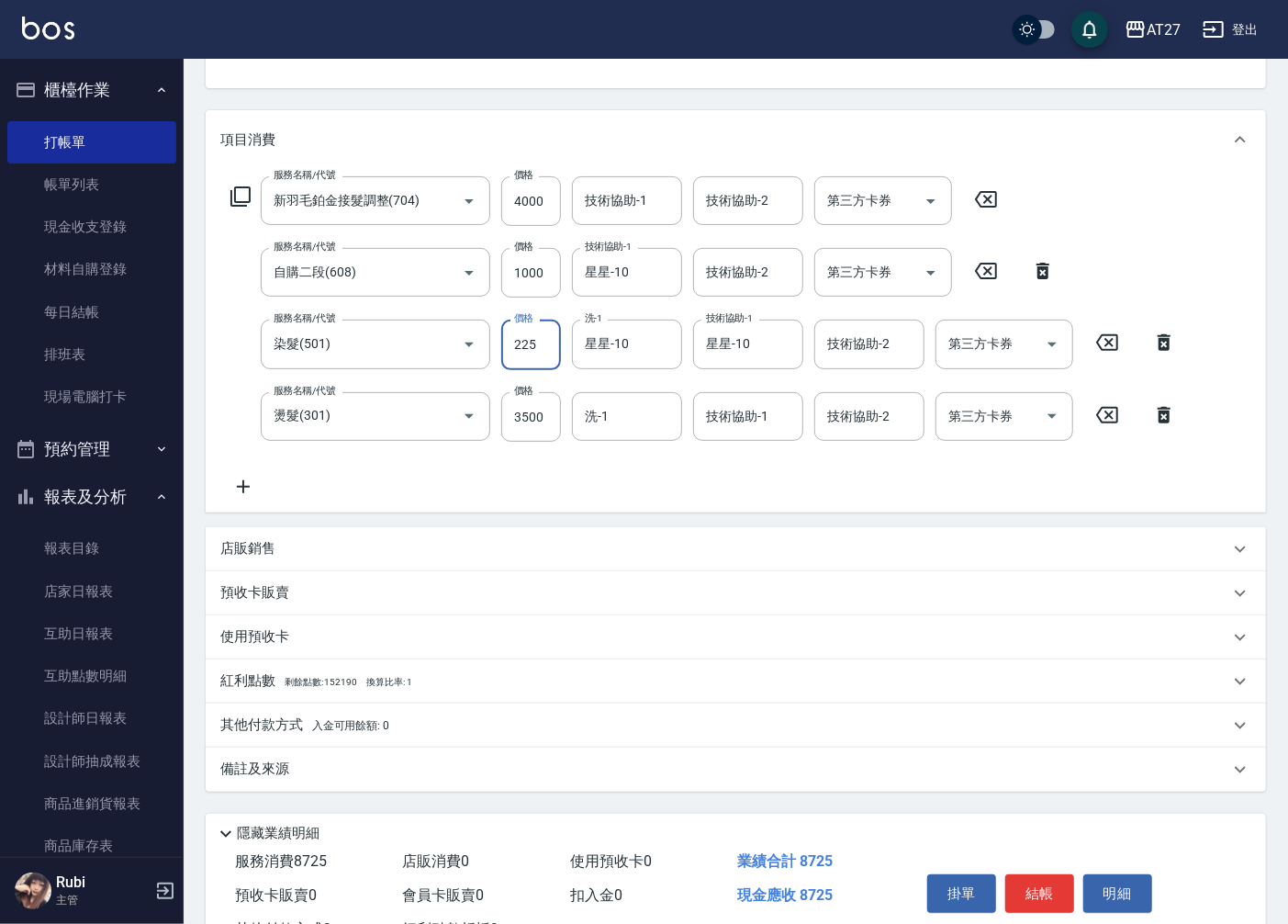
type input "2250"
type input "1070"
type input "225"
type input "870"
type input "22"
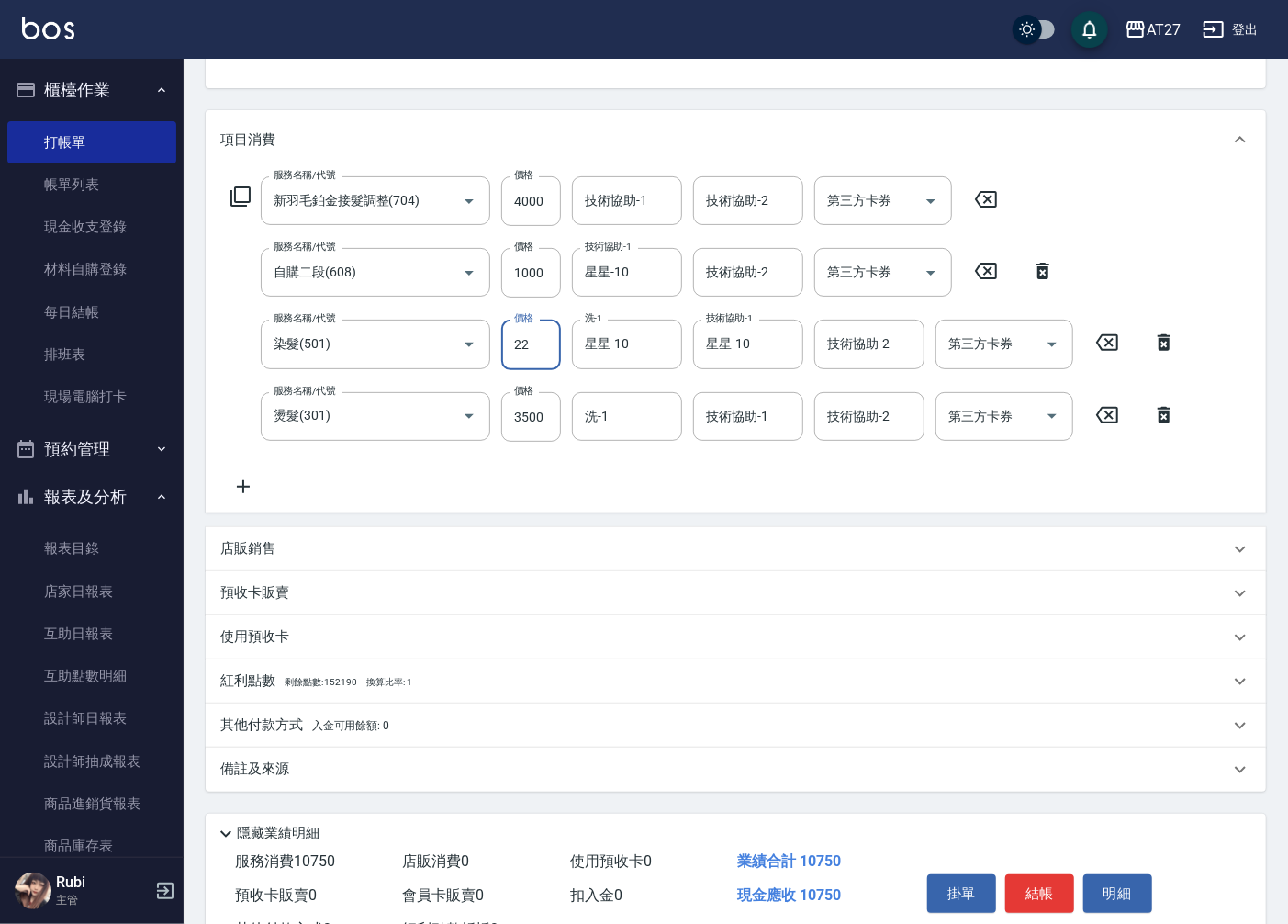
type input "850"
type input "250"
type input "870"
type input "2500"
type input "1100"
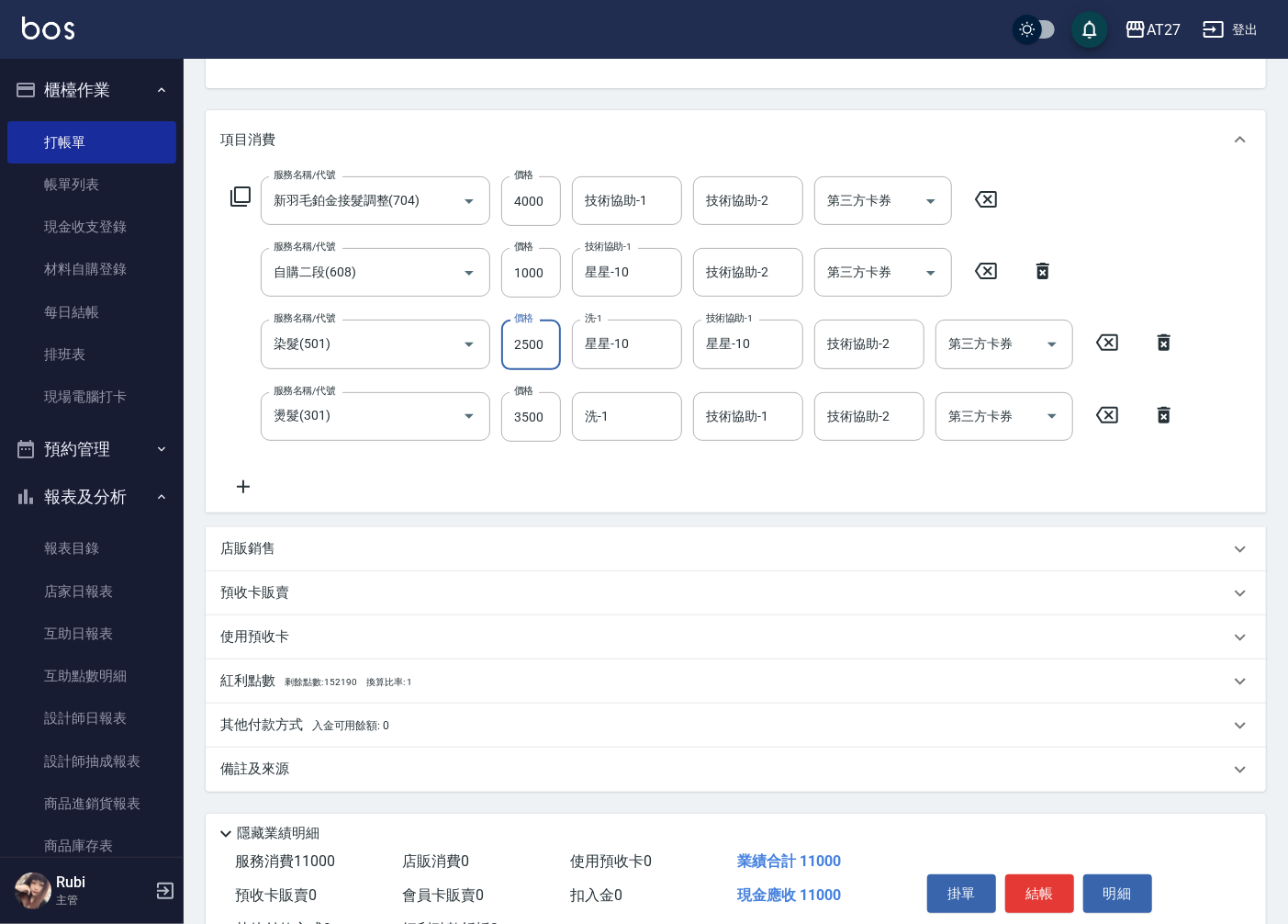
type input "2500"
click at [723, 466] on div "服務名稱/代號 新羽毛鉑金接髮調整(704) 服務名稱/代號 價格 4000 價格 技術協助-1 技術協助-1 技術協助-2 技術協助-2 第三方卡券 第三方…" at bounding box center [703, 337] width 967 height 322
click at [1040, 897] on button "結帳" at bounding box center [1040, 894] width 69 height 39
type input "[DATE] 19:43"
type input "0"
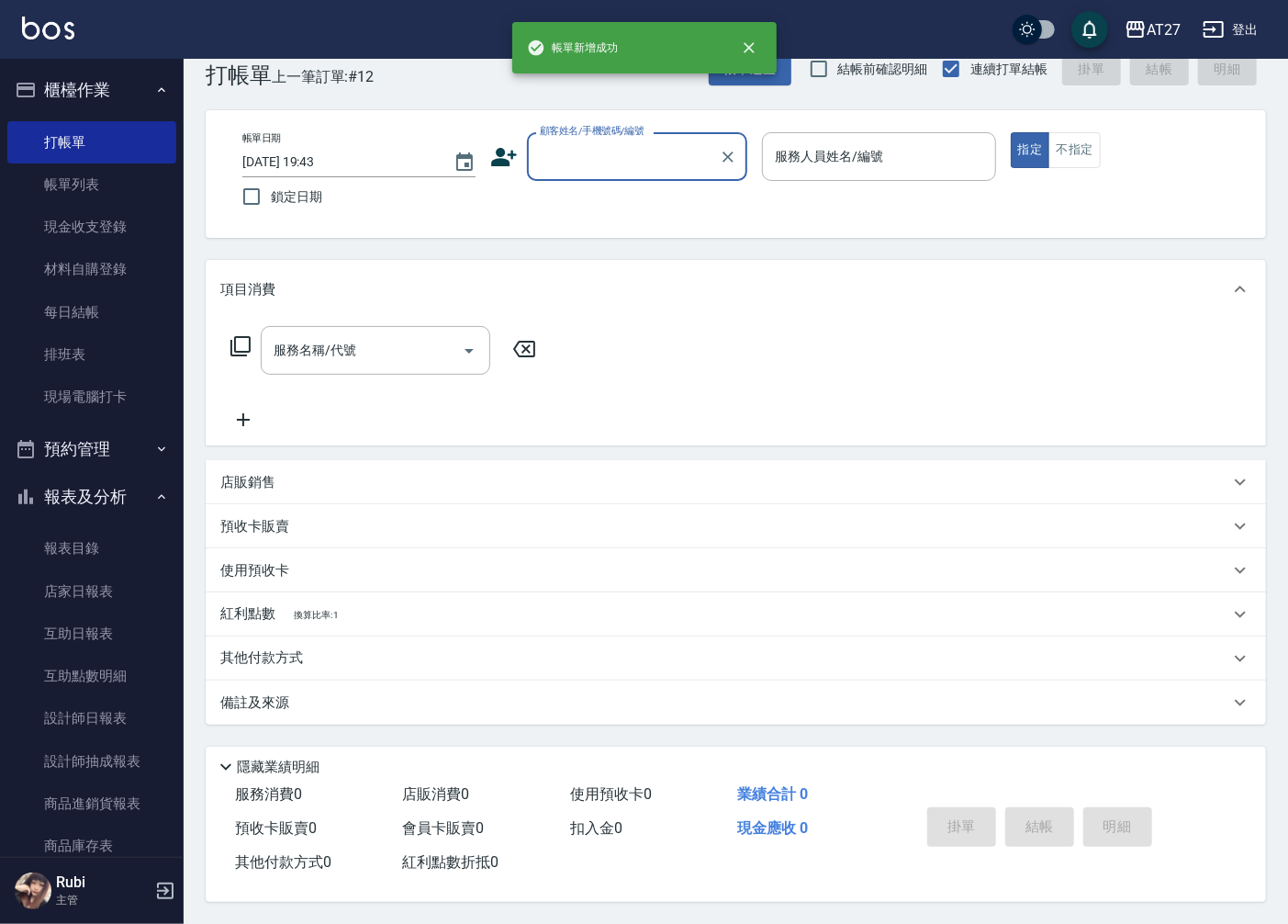
scroll to position [0, 0]
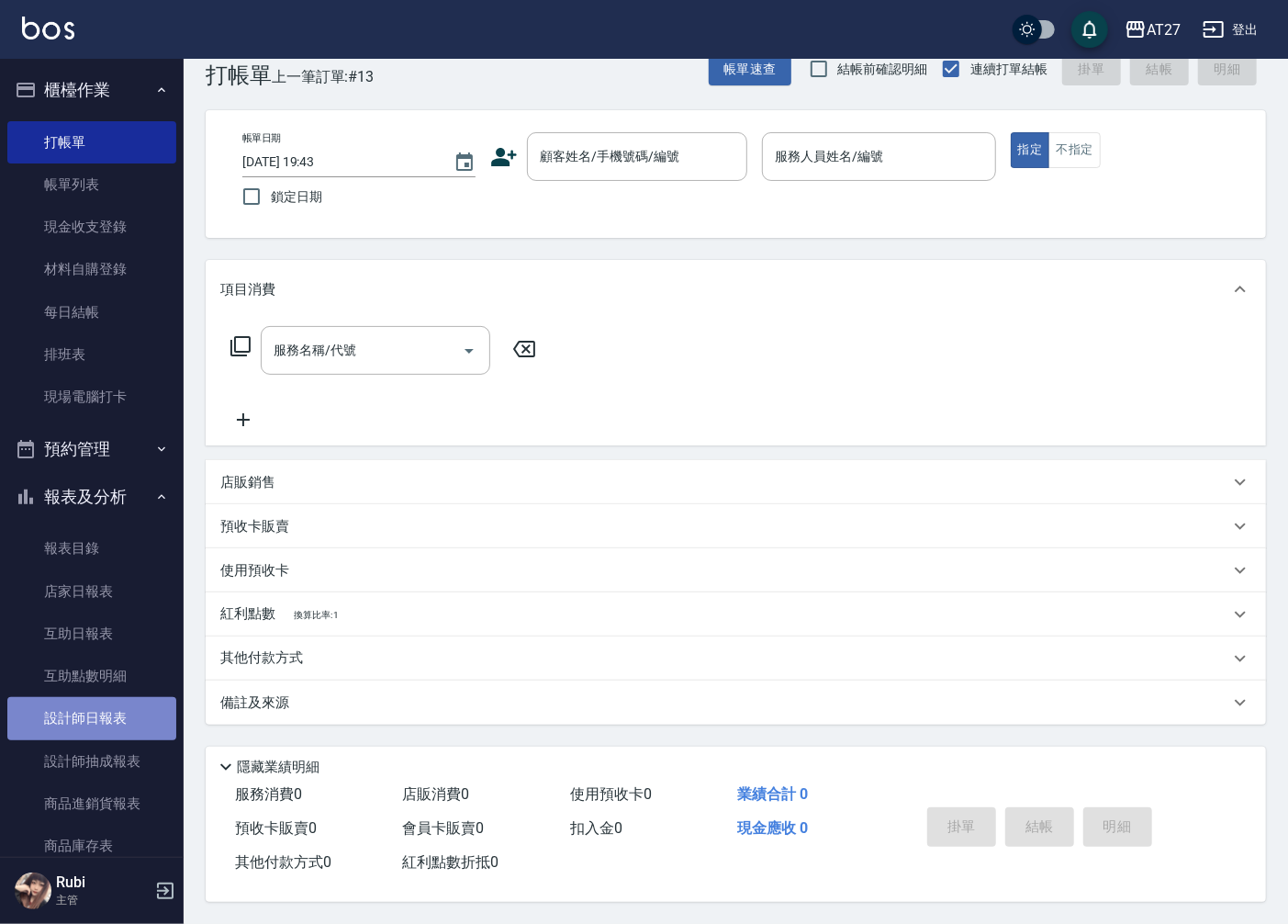
click at [115, 713] on link "設計師日報表" at bounding box center [91, 718] width 169 height 42
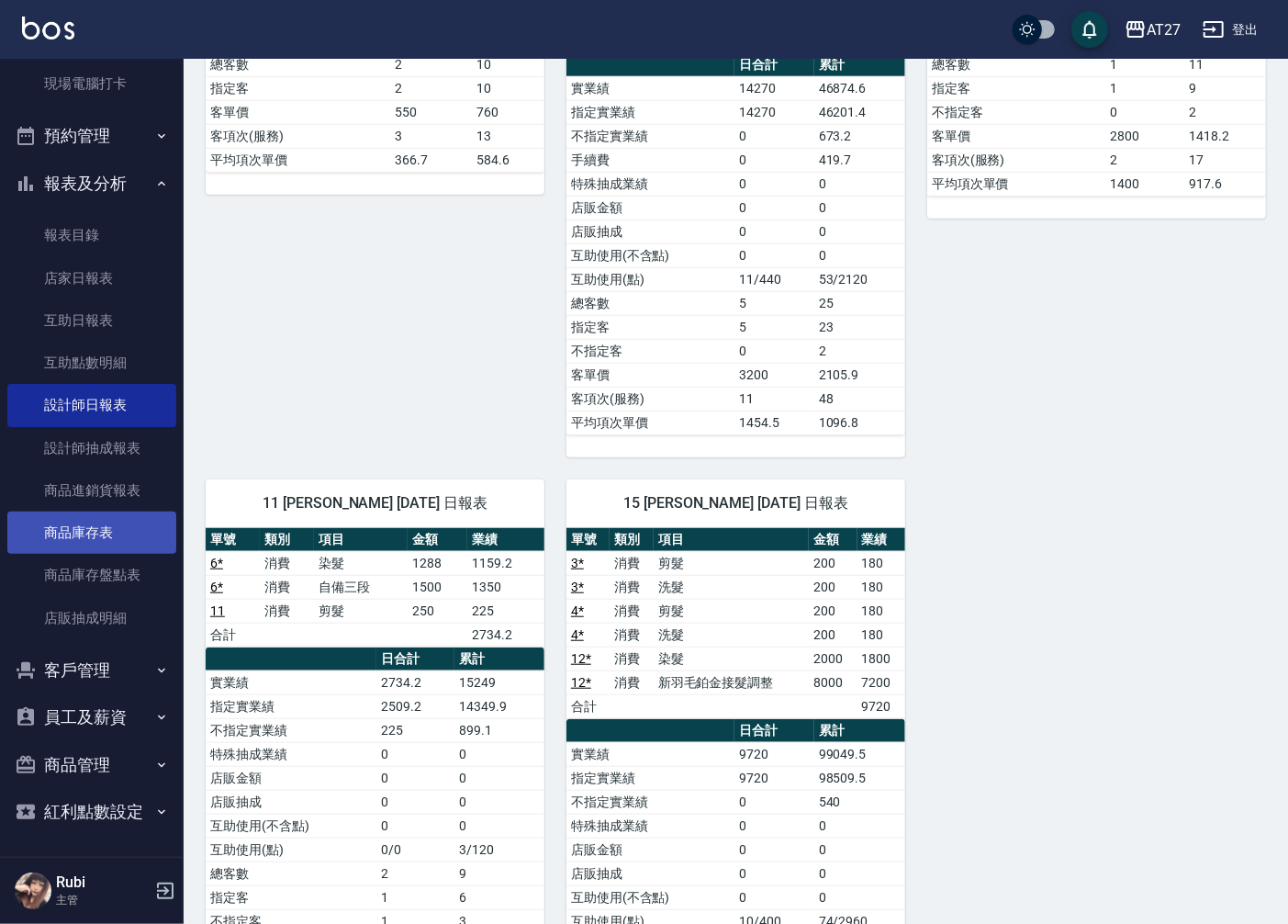
scroll to position [711, 0]
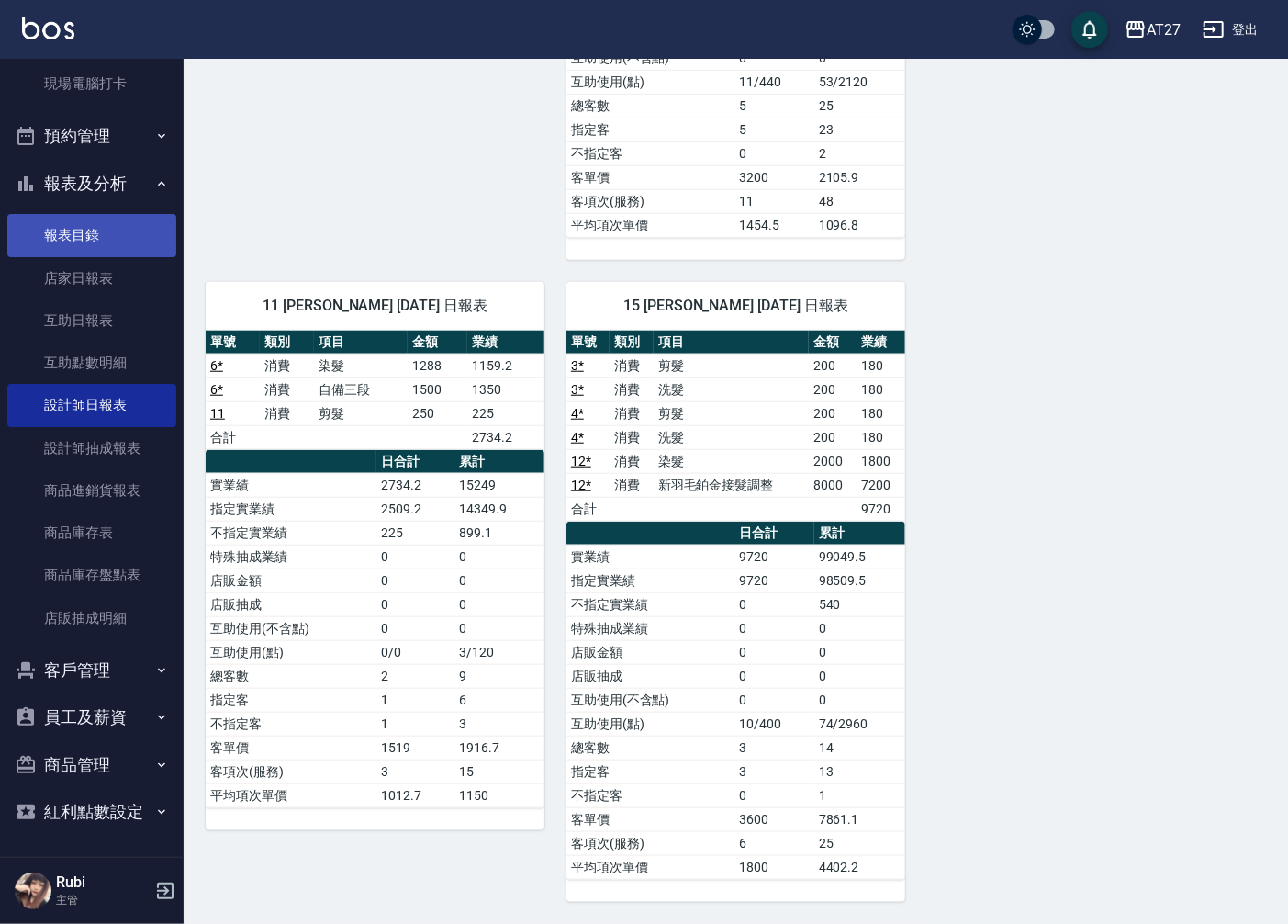
click at [88, 239] on link "報表目錄" at bounding box center [91, 235] width 169 height 42
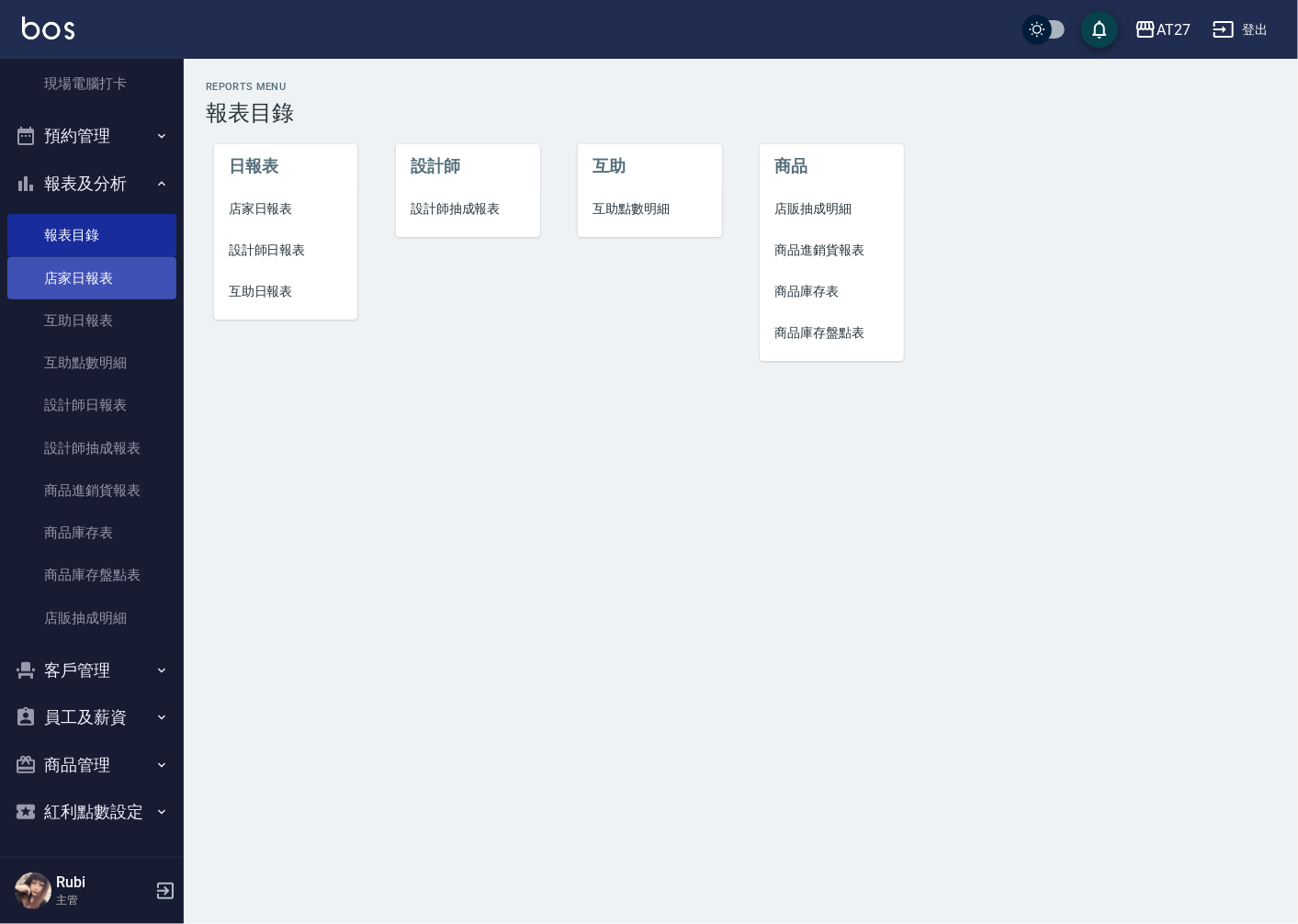
click at [86, 292] on link "店家日報表" at bounding box center [91, 278] width 169 height 42
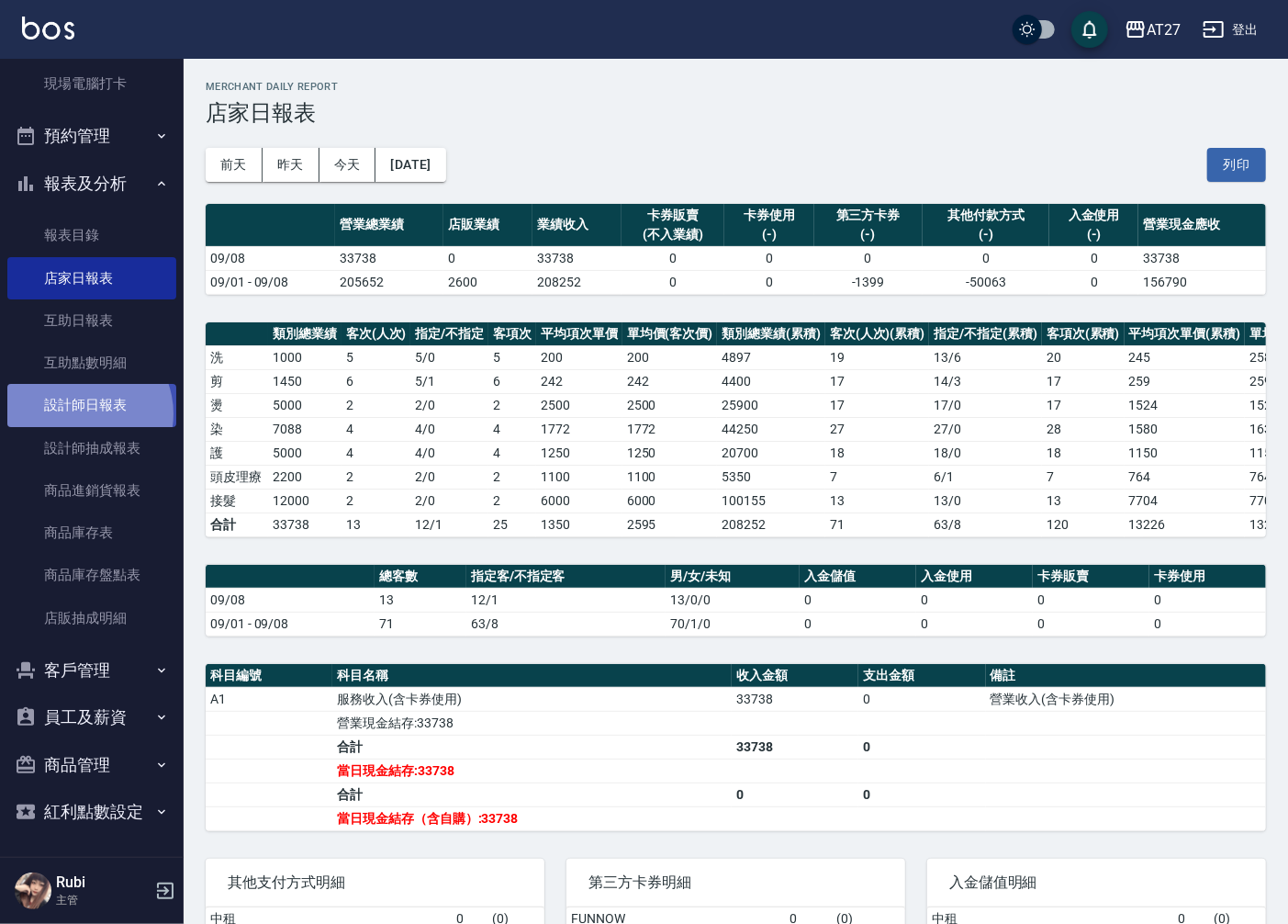
click at [81, 413] on link "設計師日報表" at bounding box center [91, 405] width 169 height 42
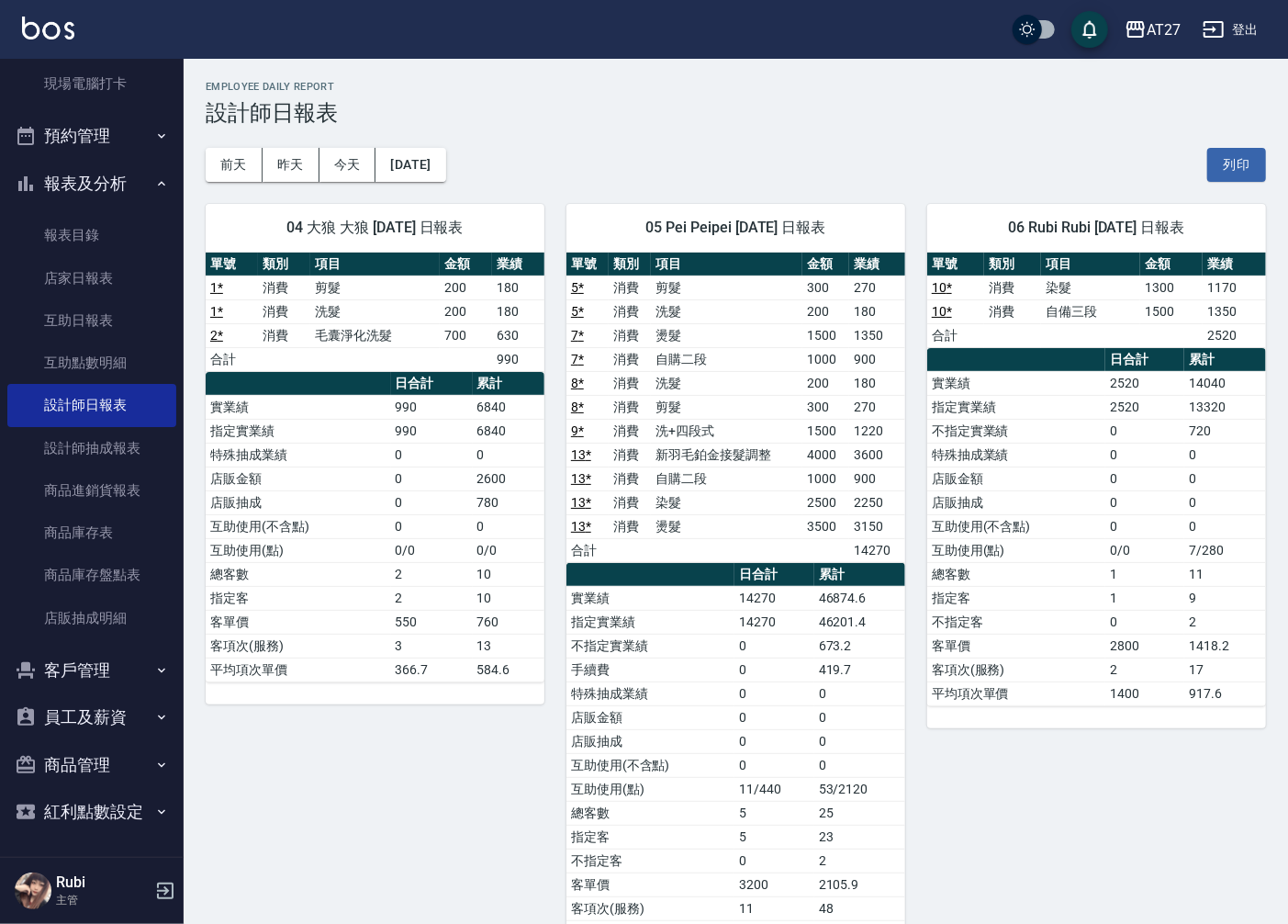
click at [967, 478] on td "店販金額" at bounding box center [1016, 479] width 178 height 24
click at [969, 479] on td "店販金額" at bounding box center [1016, 479] width 178 height 24
click at [105, 285] on link "店家日報表" at bounding box center [91, 278] width 169 height 42
